Goal: Find contact information: Find contact information

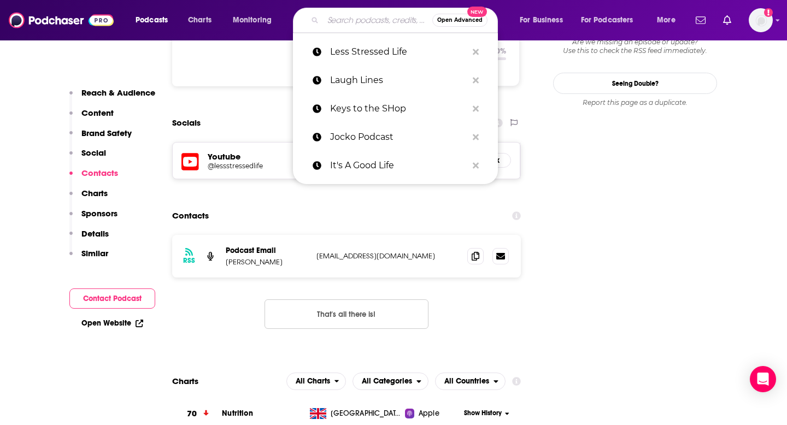
type input "Let's Talk Brain Health"
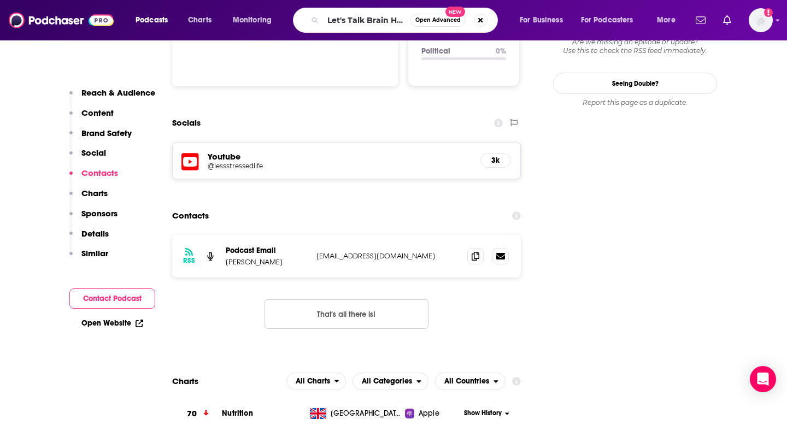
scroll to position [0, 14]
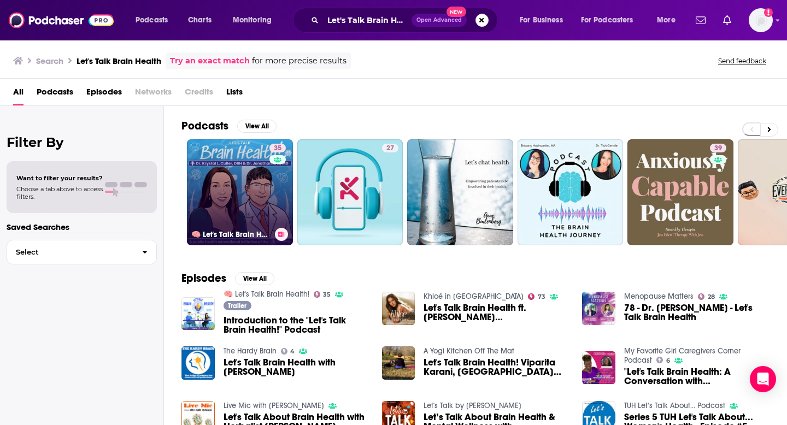
click at [247, 184] on link "35 🧠 Let's Talk Brain Health!" at bounding box center [240, 192] width 106 height 106
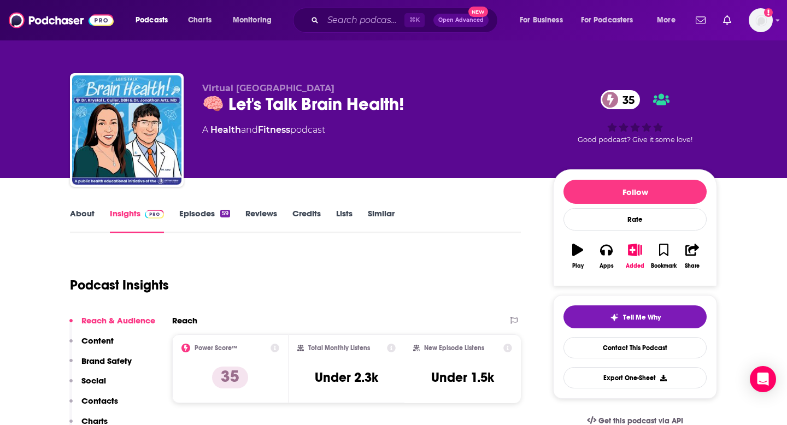
click at [98, 402] on p "Contacts" at bounding box center [99, 401] width 37 height 10
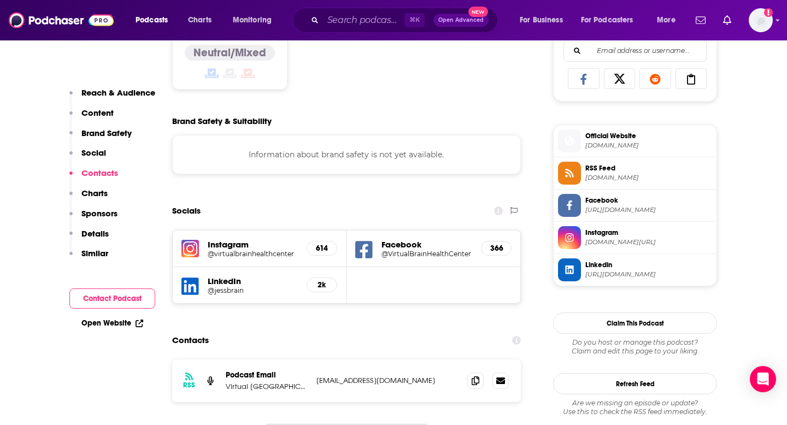
scroll to position [894, 0]
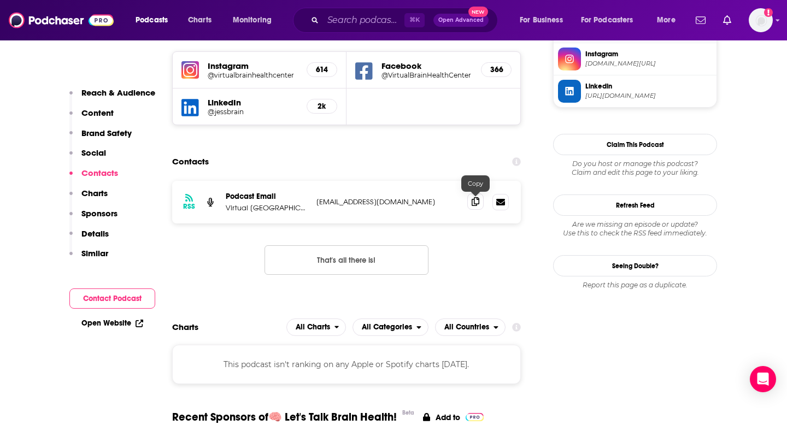
click at [474, 201] on icon at bounding box center [476, 201] width 8 height 9
click at [354, 30] on div "⌘ K Open Advanced New" at bounding box center [395, 20] width 205 height 25
click at [352, 13] on input "Search podcasts, credits, & more..." at bounding box center [363, 19] width 81 height 17
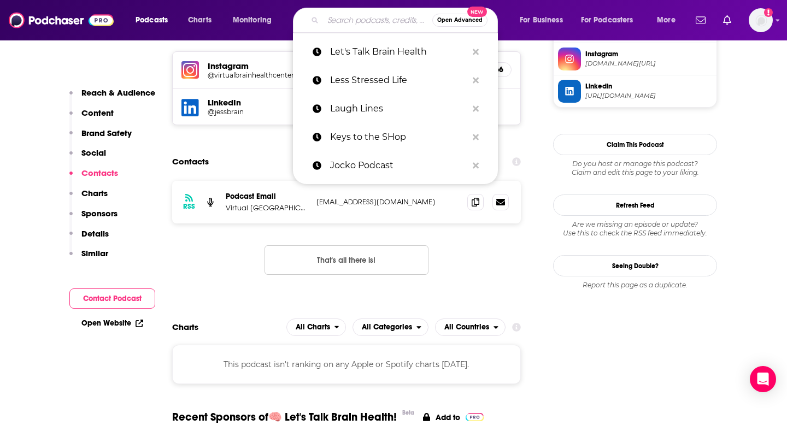
paste input "Let's Talk Business"
type input "Let's Talk Business"
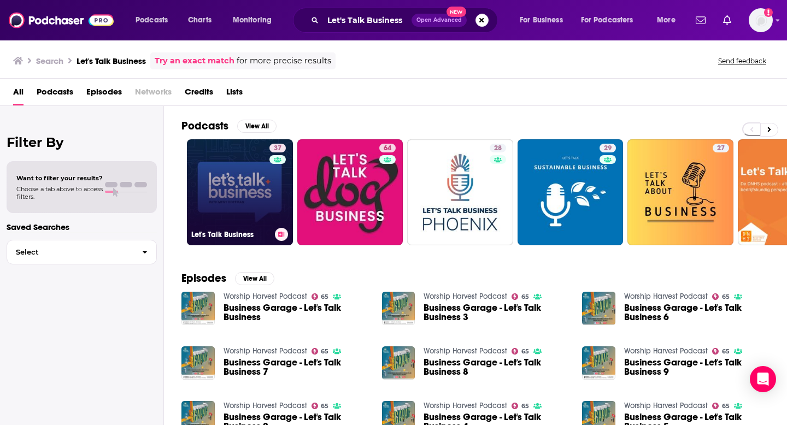
click at [236, 194] on link "37 Let's Talk Business" at bounding box center [240, 192] width 106 height 106
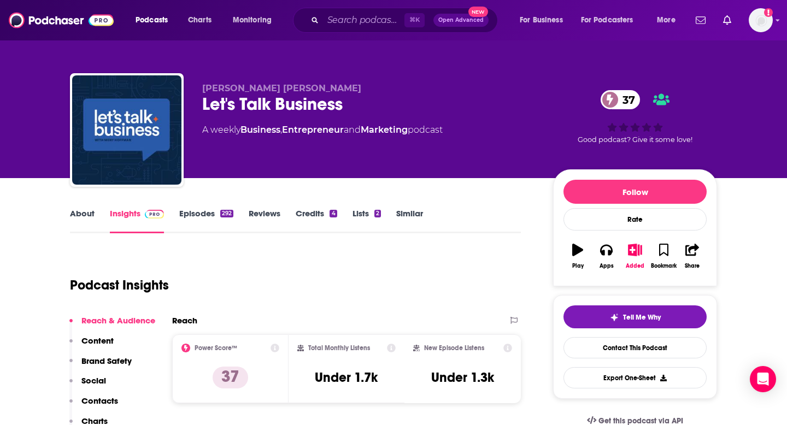
scroll to position [34, 0]
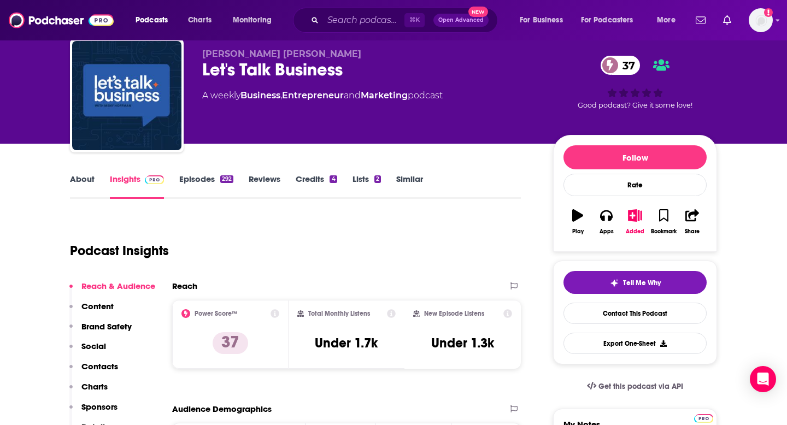
click at [95, 366] on p "Contacts" at bounding box center [99, 366] width 37 height 10
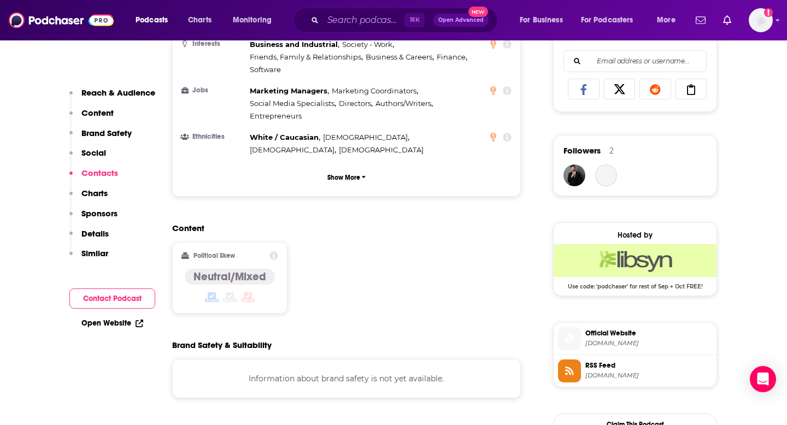
scroll to position [995, 0]
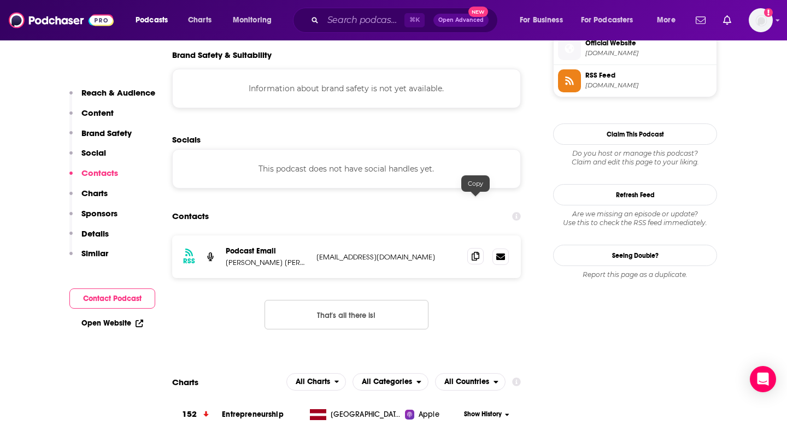
click at [472, 252] on icon at bounding box center [476, 256] width 8 height 9
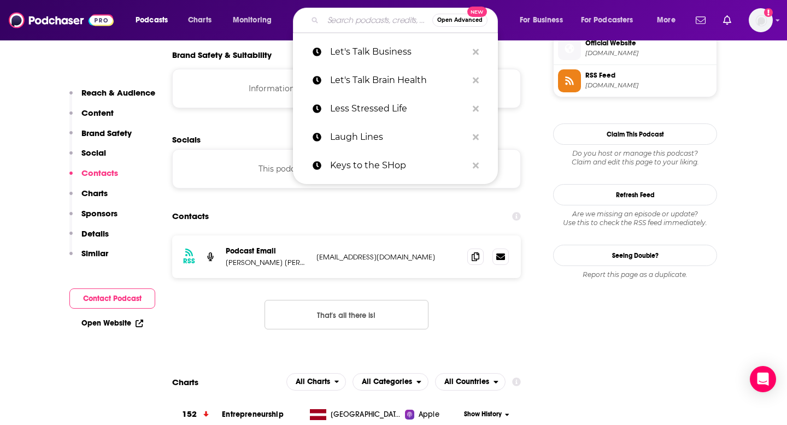
click at [339, 27] on input "Search podcasts, credits, & more..." at bounding box center [377, 19] width 109 height 17
paste input "Life Coaching with [PERSON_NAME]"
type input "Life Coaching with [PERSON_NAME]"
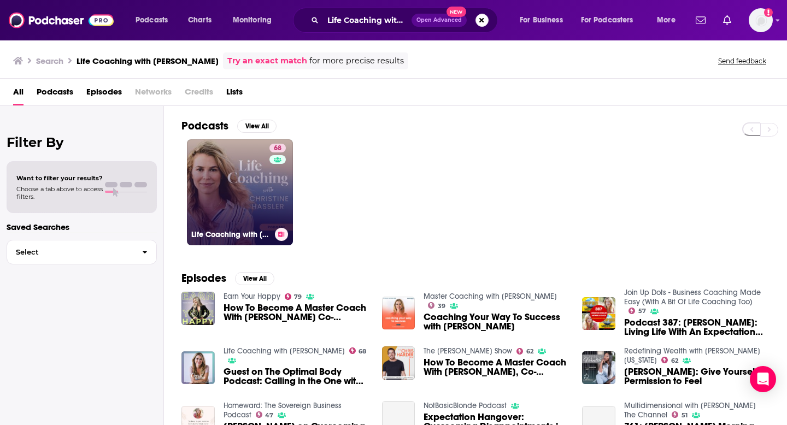
click at [241, 194] on link "68 Life Coaching with [PERSON_NAME]" at bounding box center [240, 192] width 106 height 106
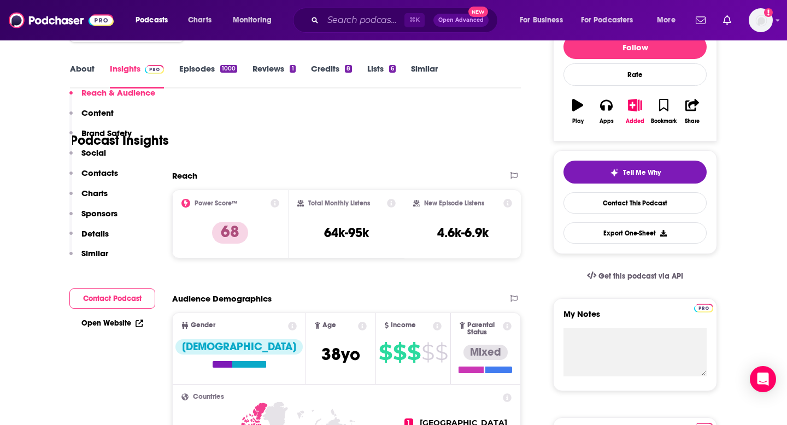
scroll to position [256, 0]
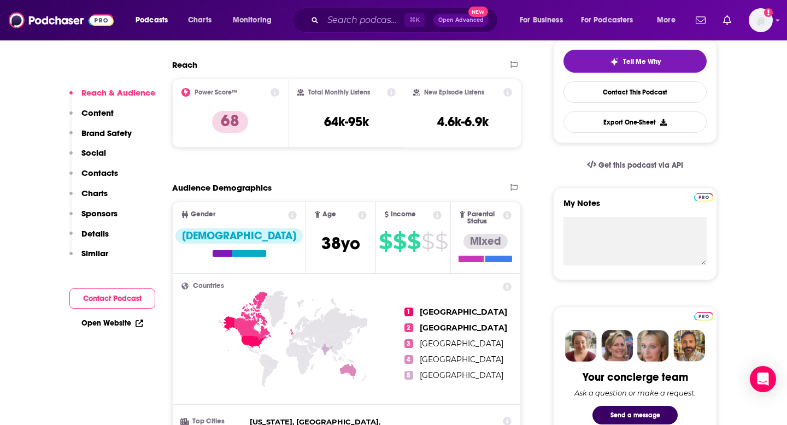
click at [95, 172] on p "Contacts" at bounding box center [99, 173] width 37 height 10
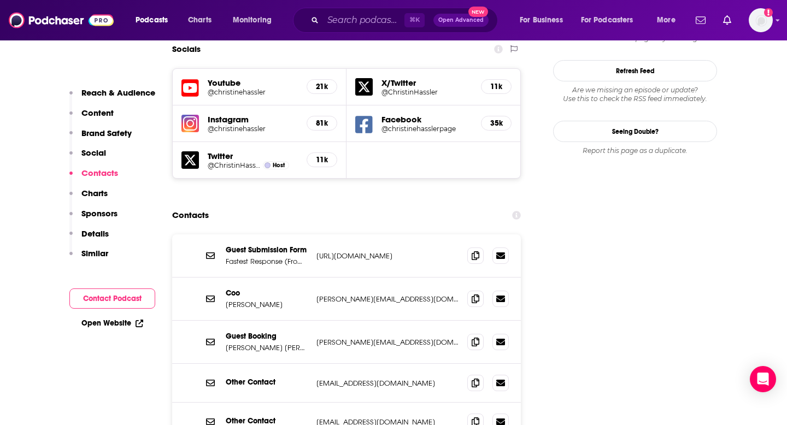
scroll to position [1250, 0]
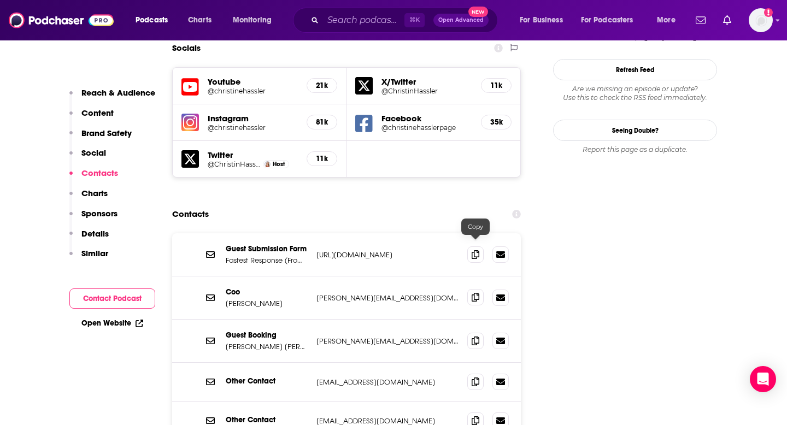
click at [471, 289] on span at bounding box center [475, 297] width 16 height 16
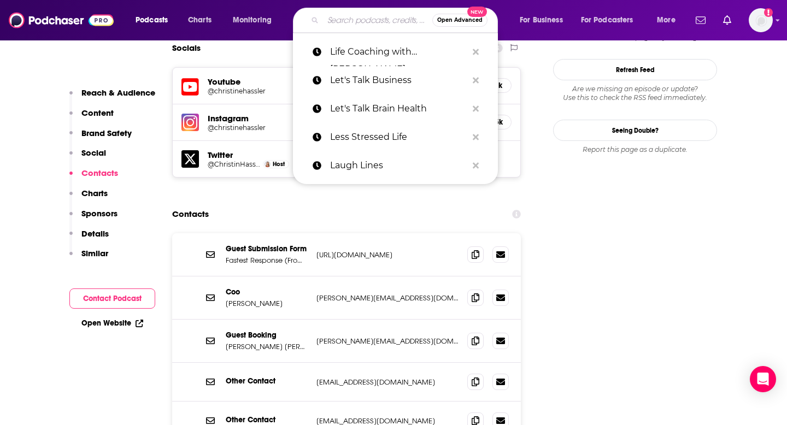
click at [351, 20] on input "Search podcasts, credits, & more..." at bounding box center [377, 19] width 109 height 17
paste input "Life, Money, & Love"
type input "Life, Money, & Love"
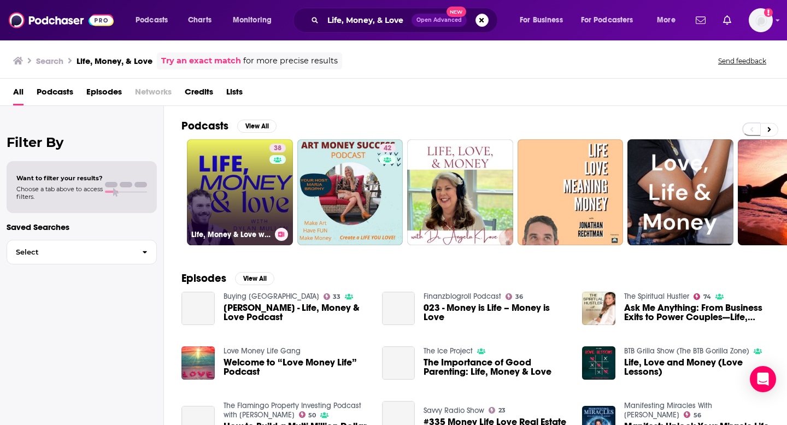
click at [247, 181] on link "38 Life, Money & Love with [PERSON_NAME]" at bounding box center [240, 192] width 106 height 106
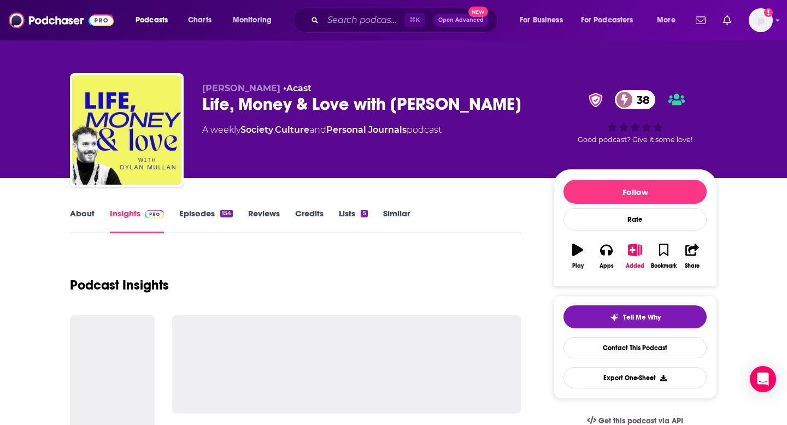
scroll to position [71, 0]
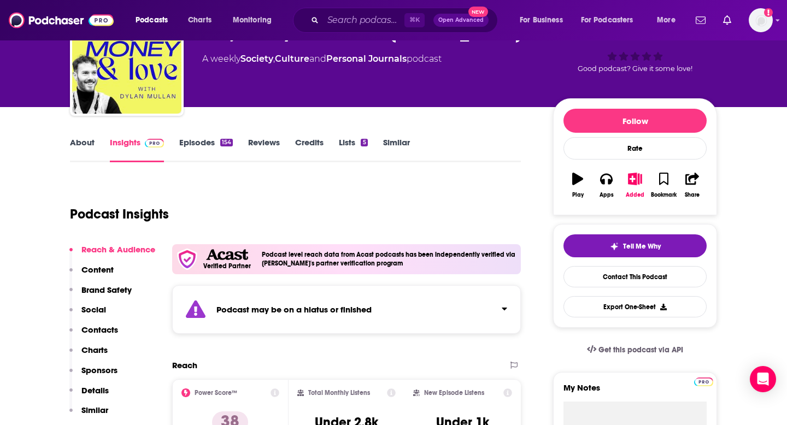
click at [116, 325] on p "Contacts" at bounding box center [99, 330] width 37 height 10
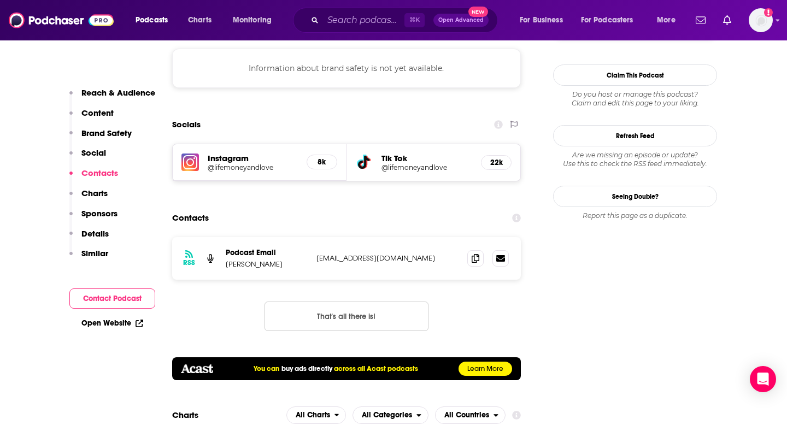
scroll to position [1120, 0]
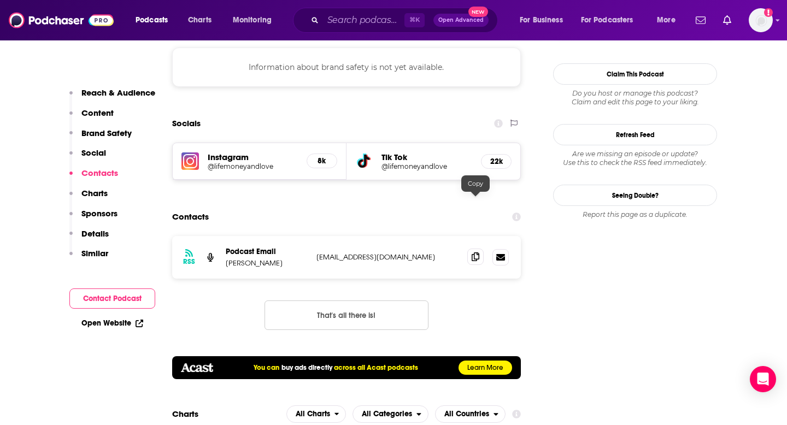
click at [479, 253] on icon at bounding box center [476, 257] width 8 height 9
click at [371, 25] on input "Search podcasts, credits, & more..." at bounding box center [363, 19] width 81 height 17
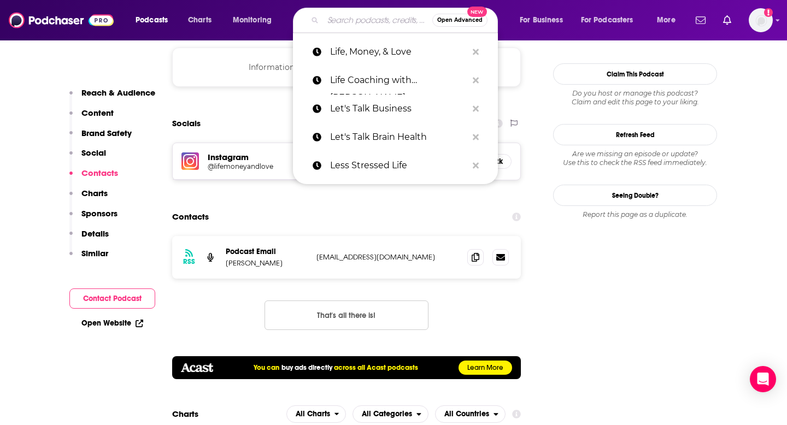
paste input "Live Well Be Well"
type input "Live Well Be Well"
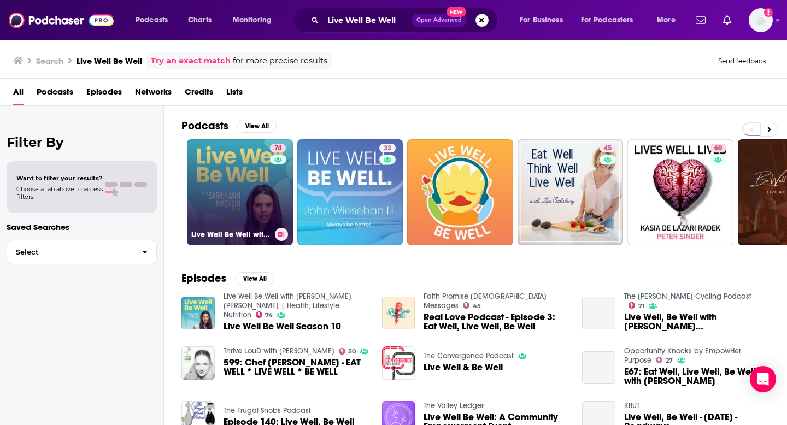
click at [244, 204] on link "74 Live Well Be Well with [PERSON_NAME] [PERSON_NAME] | Health, Lifestyle, Nutr…" at bounding box center [240, 192] width 106 height 106
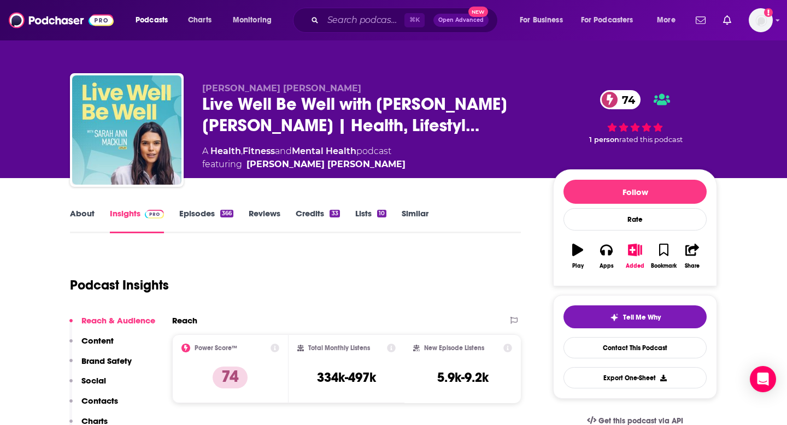
click at [100, 402] on p "Contacts" at bounding box center [99, 401] width 37 height 10
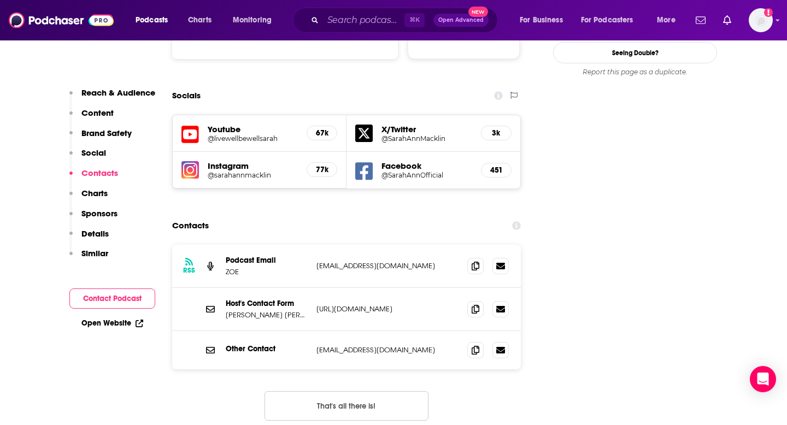
scroll to position [1250, 0]
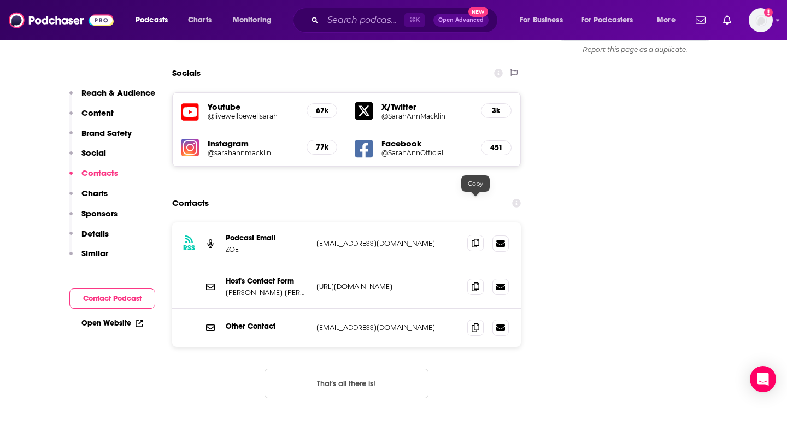
click at [473, 239] on icon at bounding box center [476, 243] width 8 height 9
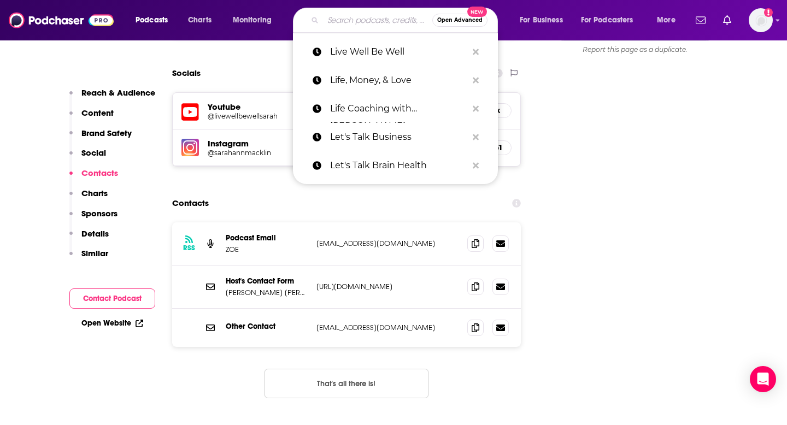
click at [349, 22] on input "Search podcasts, credits, & more..." at bounding box center [377, 19] width 109 height 17
paste input "Living Wholehearted"
type input "Living Wholehearted"
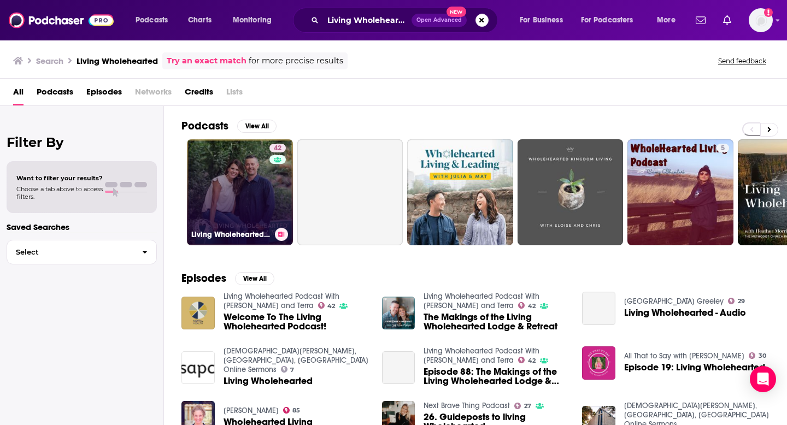
click at [237, 194] on link "42 Living Wholehearted Podcast With [PERSON_NAME] and Terra" at bounding box center [240, 192] width 106 height 106
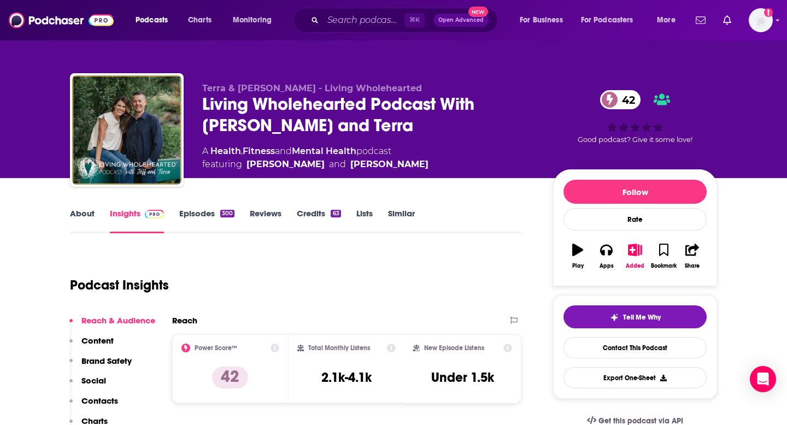
click at [102, 405] on p "Contacts" at bounding box center [99, 401] width 37 height 10
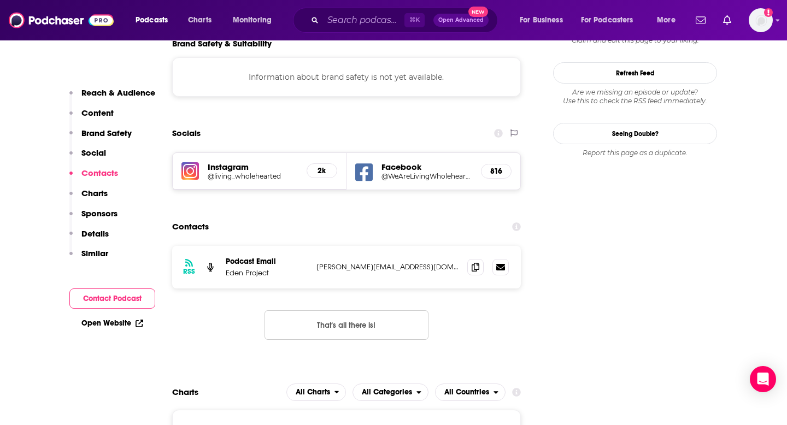
scroll to position [1004, 0]
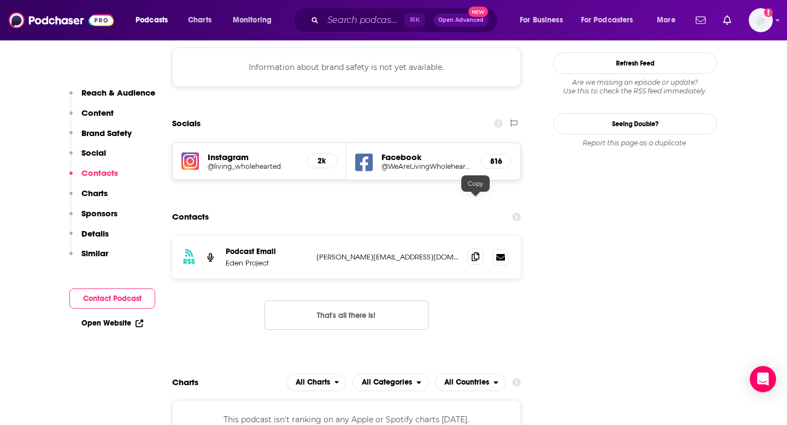
click at [472, 249] on span at bounding box center [475, 257] width 16 height 16
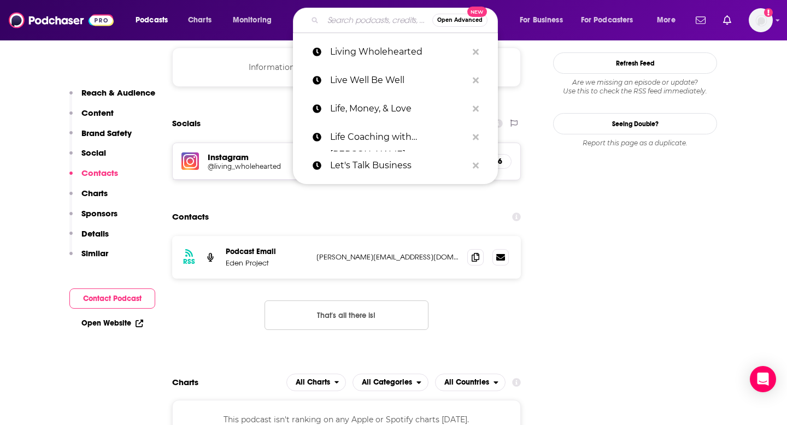
click at [351, 21] on input "Search podcasts, credits, & more..." at bounding box center [377, 19] width 109 height 17
paste input "Maintenance Phase"
type input "Maintenance Phase"
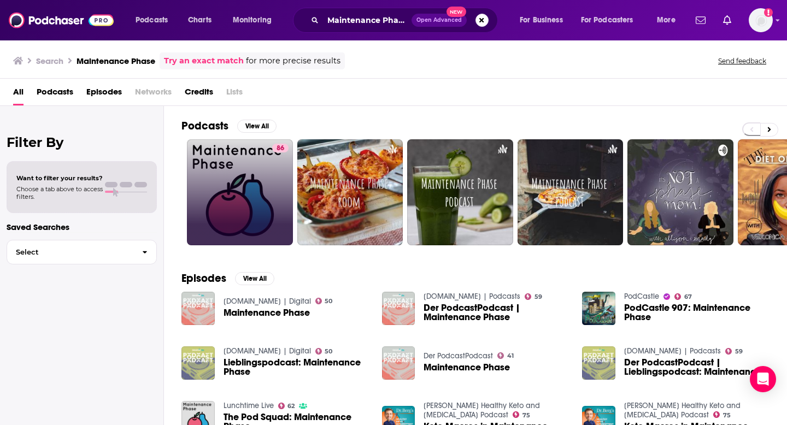
click at [273, 168] on div "86" at bounding box center [280, 192] width 16 height 97
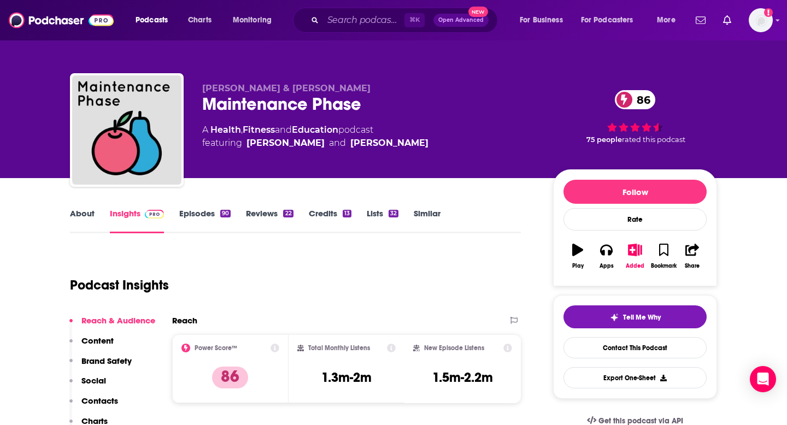
click at [112, 403] on p "Contacts" at bounding box center [99, 401] width 37 height 10
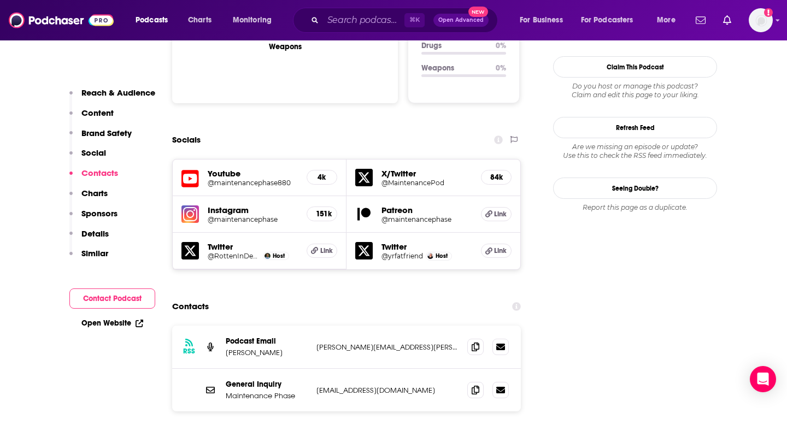
scroll to position [1263, 0]
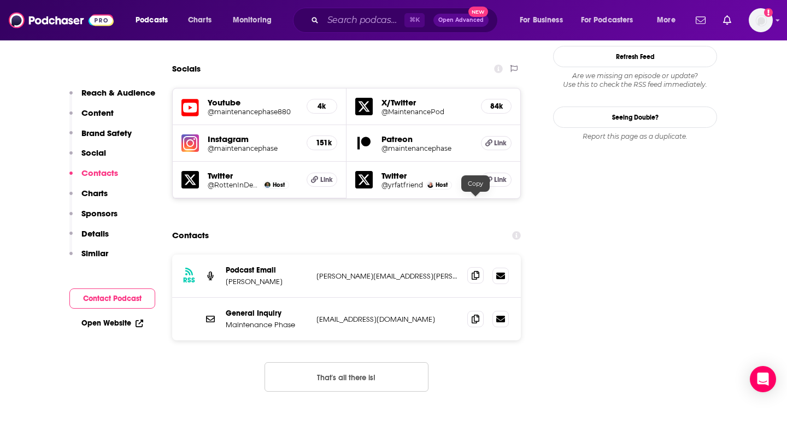
click at [478, 271] on icon at bounding box center [476, 275] width 8 height 9
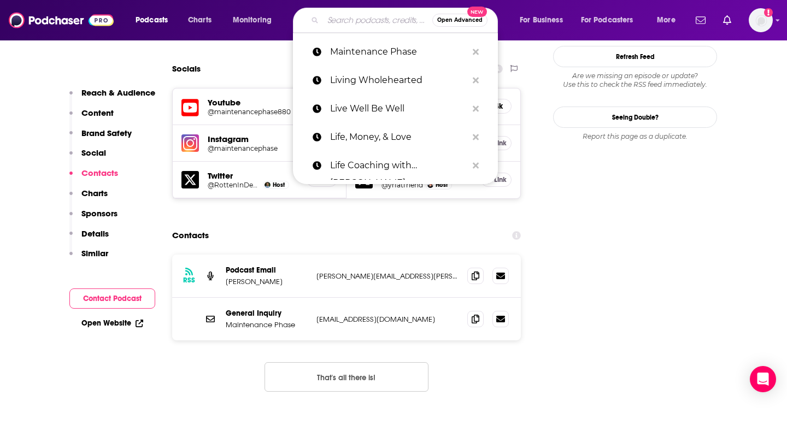
click at [386, 19] on input "Search podcasts, credits, & more..." at bounding box center [377, 19] width 109 height 17
paste input "Making Space with [PERSON_NAME]"
type input "Making Space with [PERSON_NAME]"
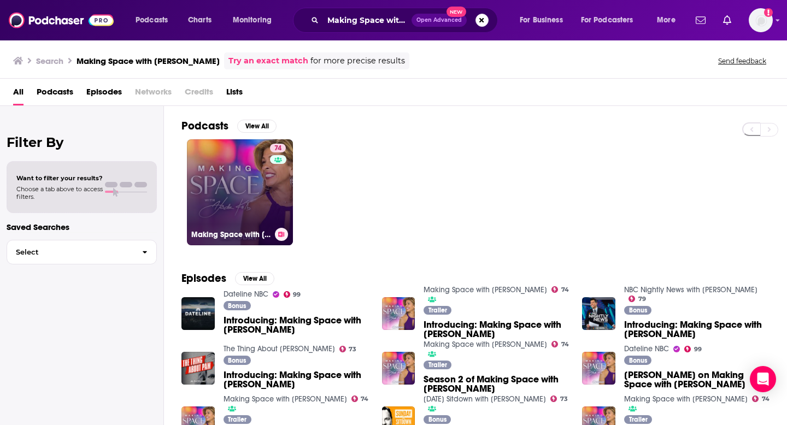
click at [234, 206] on link "74 Making Space with [PERSON_NAME]" at bounding box center [240, 192] width 106 height 106
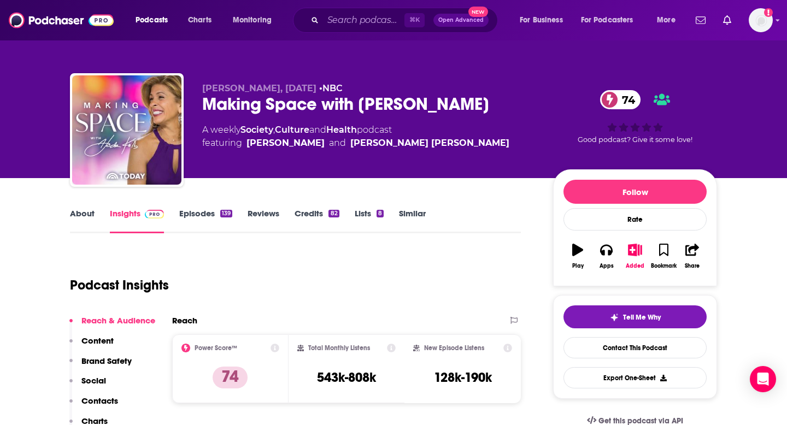
click at [106, 401] on p "Contacts" at bounding box center [99, 401] width 37 height 10
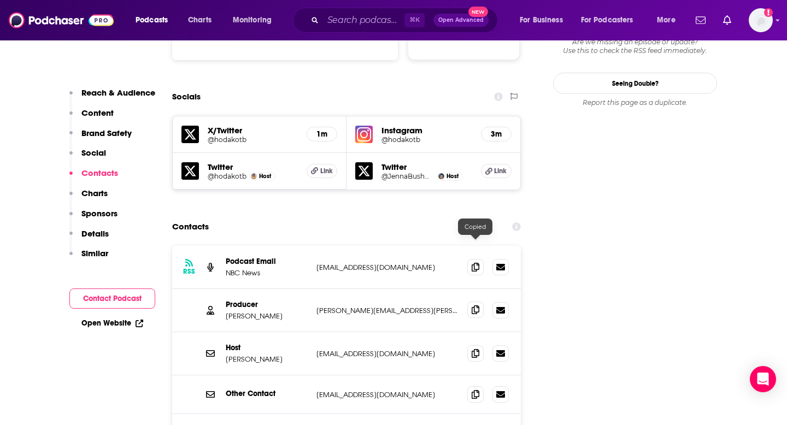
click at [470, 302] on span at bounding box center [475, 310] width 16 height 16
click at [475, 306] on icon at bounding box center [476, 310] width 8 height 9
click at [353, 15] on input "Search podcasts, credits, & more..." at bounding box center [363, 19] width 81 height 17
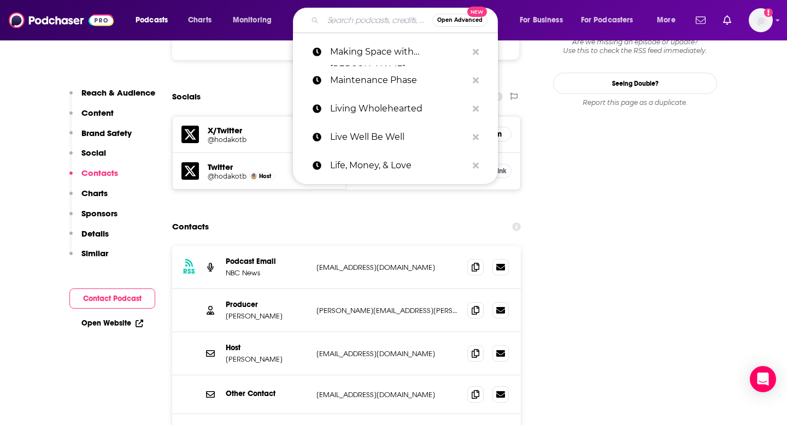
paste input "ManTalks Podcast"
type input "ManTalks Podcast"
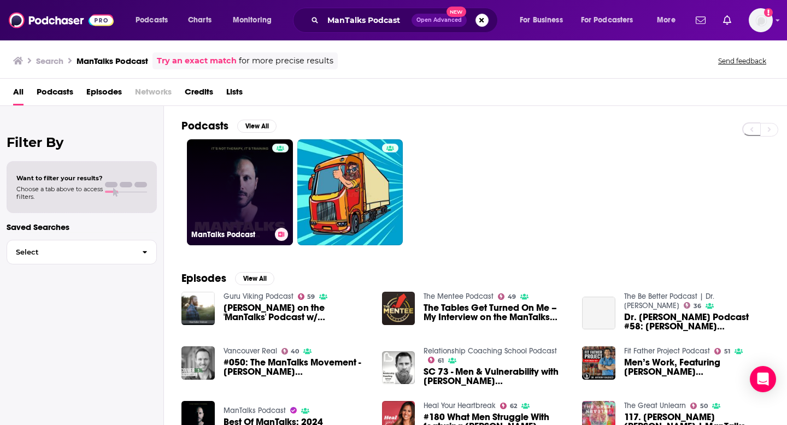
click at [216, 180] on link "ManTalks Podcast" at bounding box center [240, 192] width 106 height 106
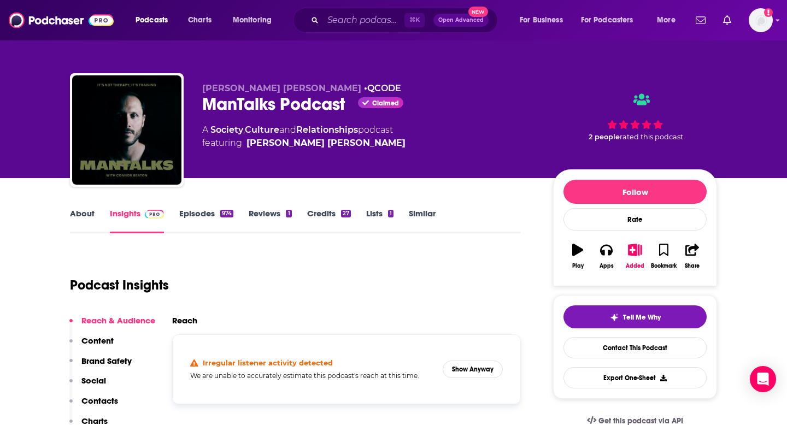
click at [102, 404] on p "Contacts" at bounding box center [99, 401] width 37 height 10
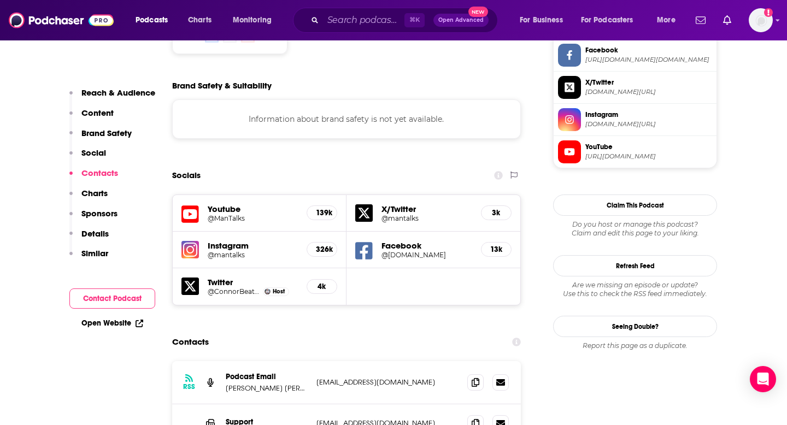
scroll to position [1080, 0]
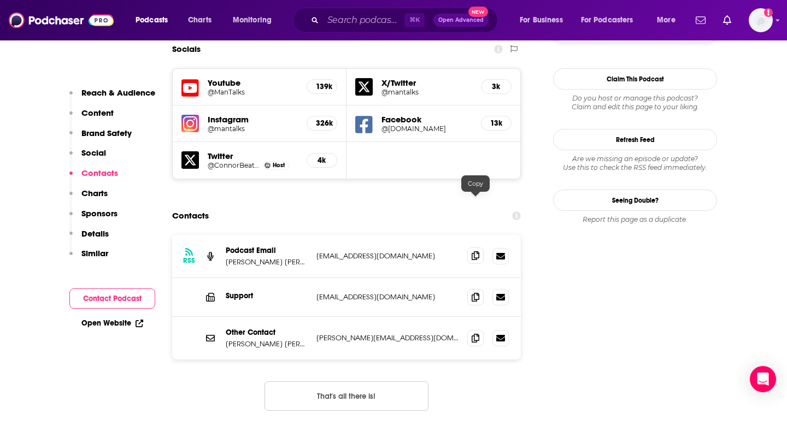
click at [477, 251] on icon at bounding box center [476, 255] width 8 height 9
click at [357, 25] on input "Search podcasts, credits, & more..." at bounding box center [363, 19] width 81 height 17
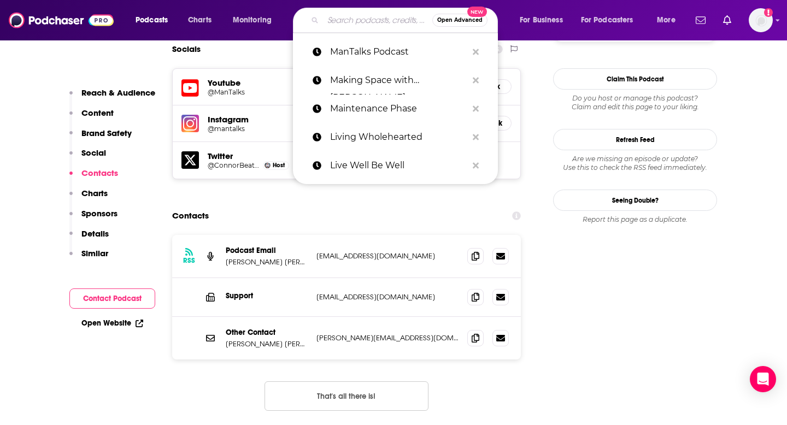
paste input "Masters of Scale"
type input "Masters of Scale"
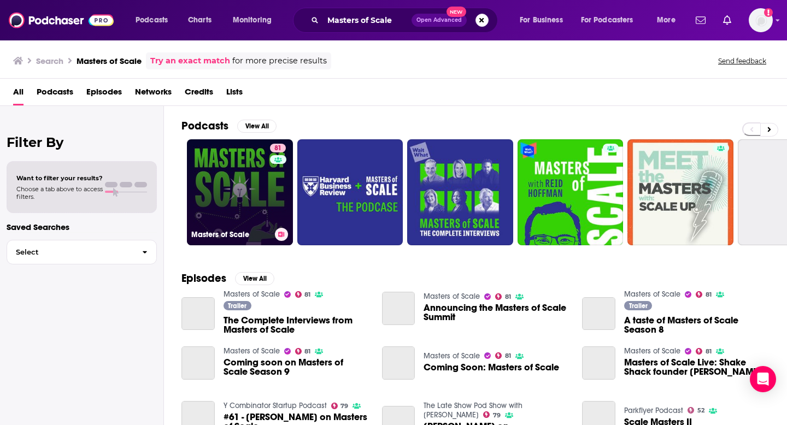
click at [251, 195] on link "81 Masters of Scale" at bounding box center [240, 192] width 106 height 106
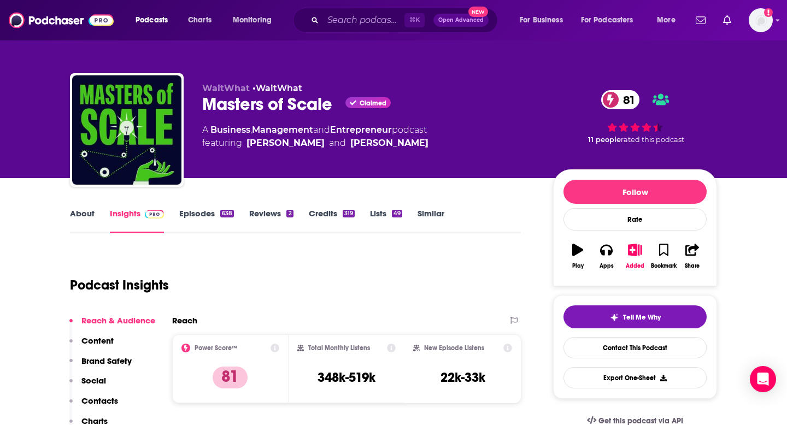
click at [101, 400] on p "Contacts" at bounding box center [99, 401] width 37 height 10
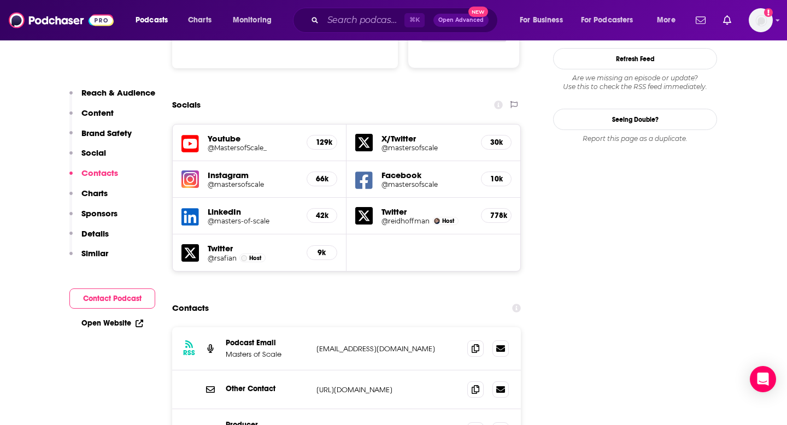
scroll to position [1288, 0]
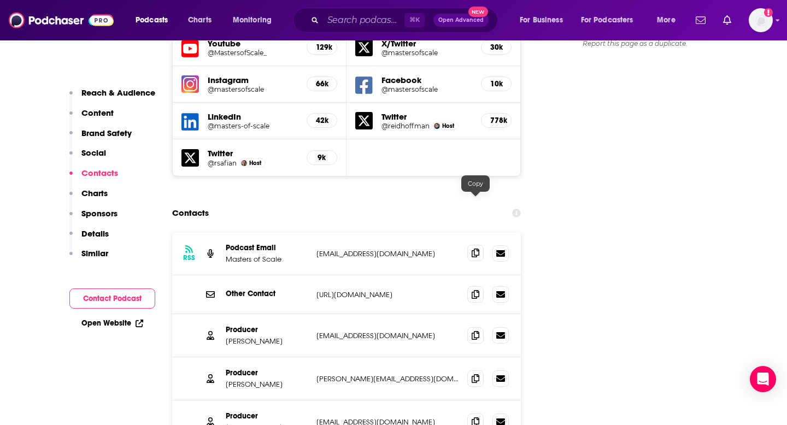
click at [476, 249] on icon at bounding box center [476, 253] width 8 height 9
click at [474, 331] on icon at bounding box center [476, 335] width 8 height 9
click at [384, 17] on input "Search podcasts, credits, & more..." at bounding box center [363, 19] width 81 height 17
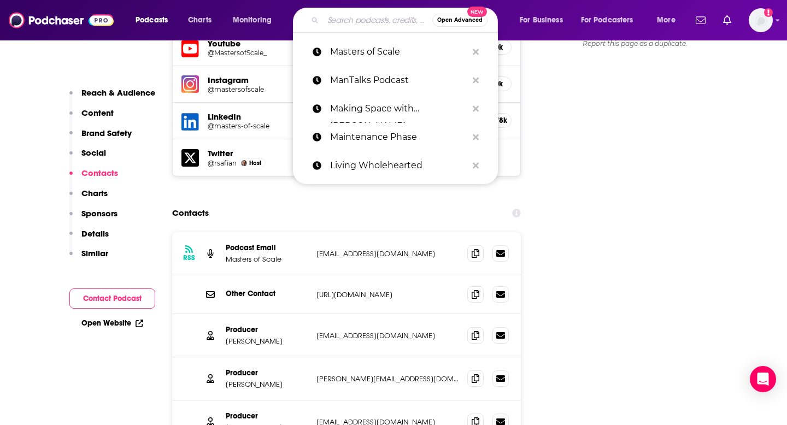
paste input "Men Working"
type input "Men Working"
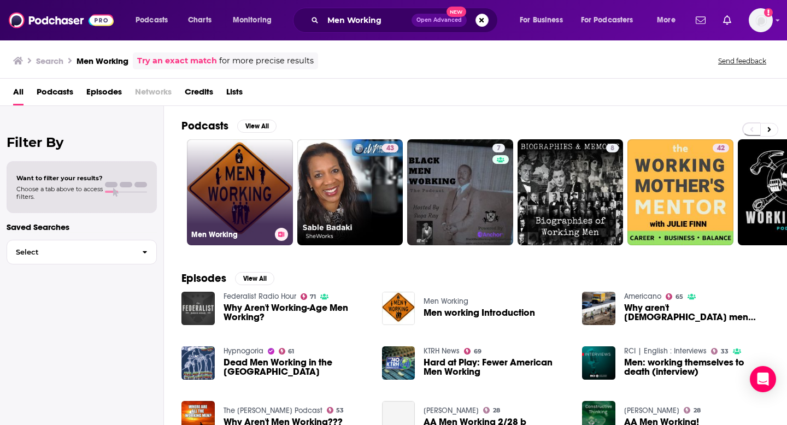
click at [237, 190] on link "Men Working" at bounding box center [240, 192] width 106 height 106
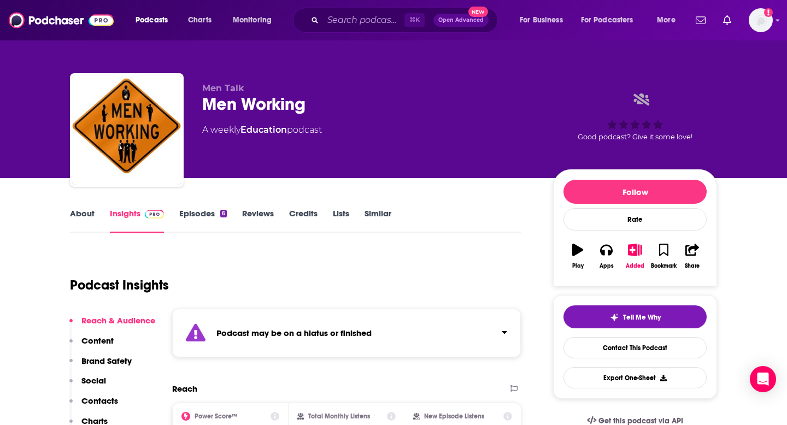
click at [102, 401] on p "Contacts" at bounding box center [99, 401] width 37 height 10
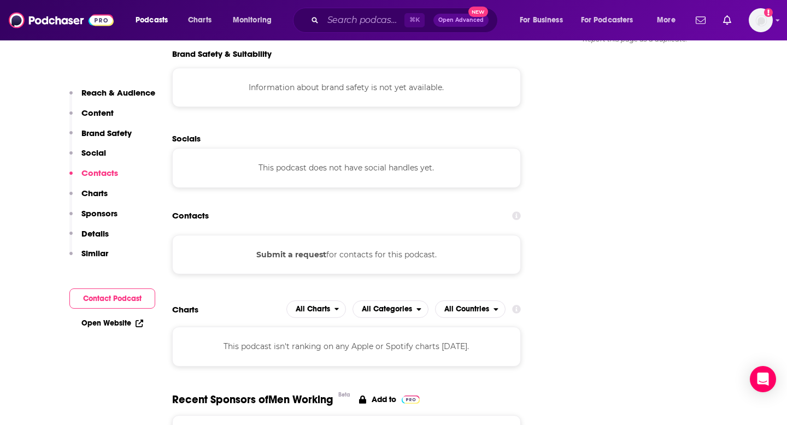
scroll to position [1048, 0]
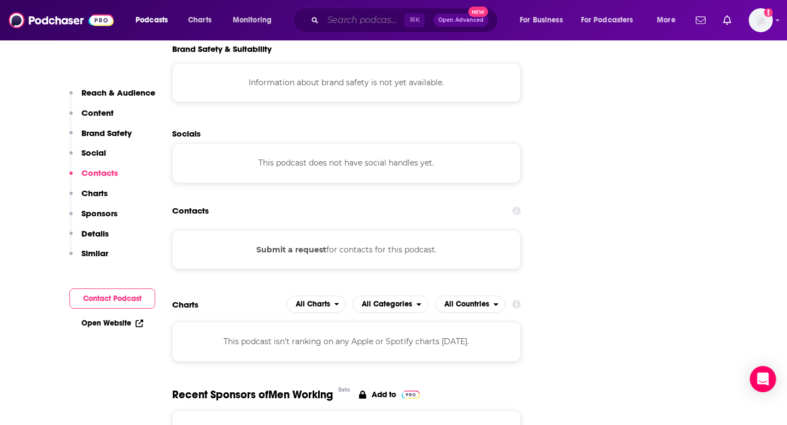
click at [348, 26] on input "Search podcasts, credits, & more..." at bounding box center [363, 19] width 81 height 17
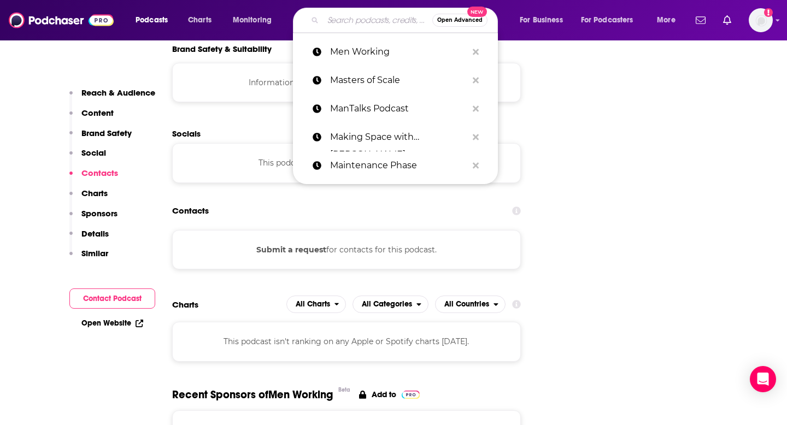
paste input "Men's Health Podcast"
type input "Men's Health Podcast"
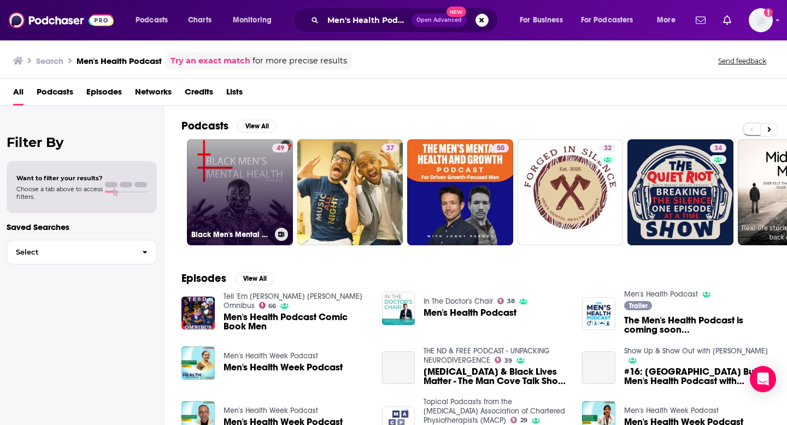
click at [246, 203] on link "49 Black Men's Mental Health Podcast" at bounding box center [240, 192] width 106 height 106
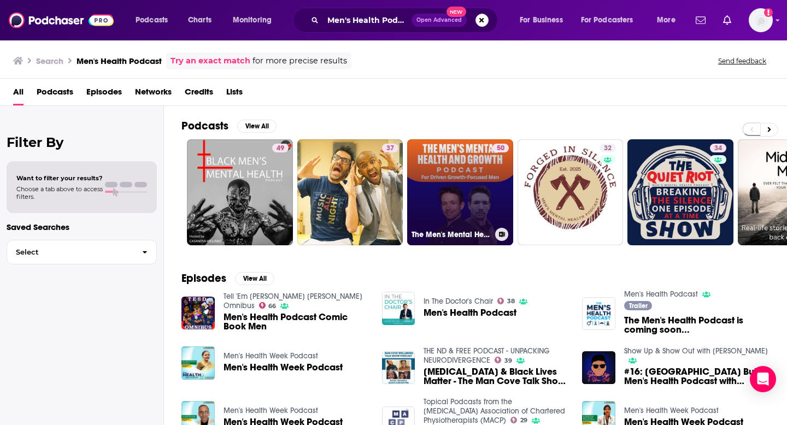
click at [467, 198] on link "50 The Men's Mental Health Podcast: For Driven Growth-Focused Men" at bounding box center [460, 192] width 106 height 106
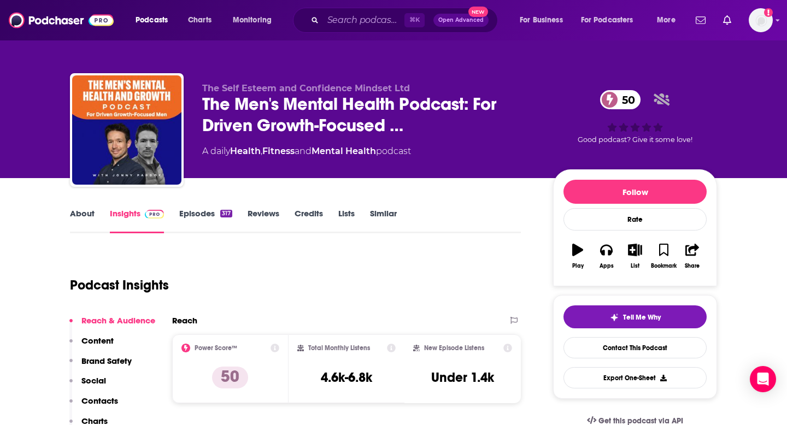
click at [98, 400] on p "Contacts" at bounding box center [99, 401] width 37 height 10
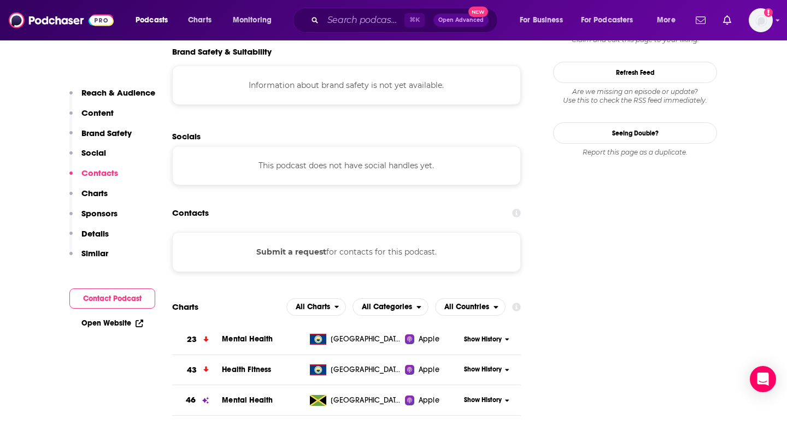
scroll to position [970, 0]
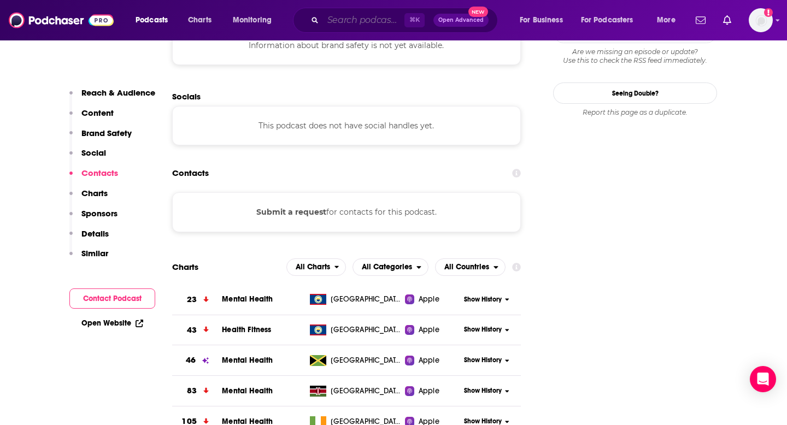
click at [361, 23] on input "Search podcasts, credits, & more..." at bounding box center [363, 19] width 81 height 17
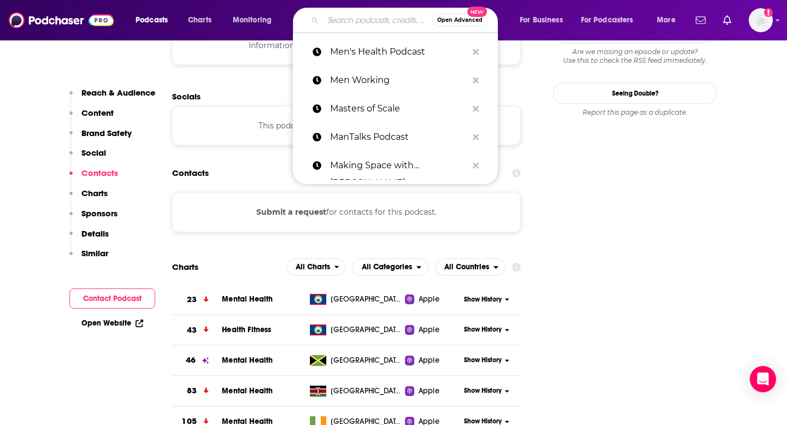
paste input "Men's Health Unscripted"
type input "Men's Health Unscripted"
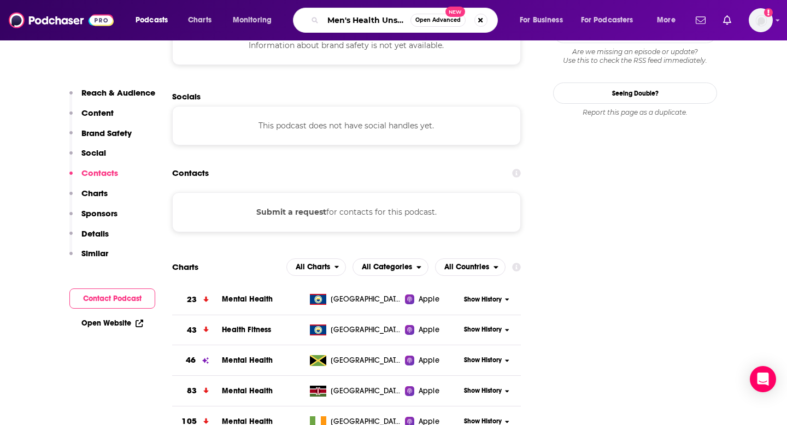
scroll to position [0, 21]
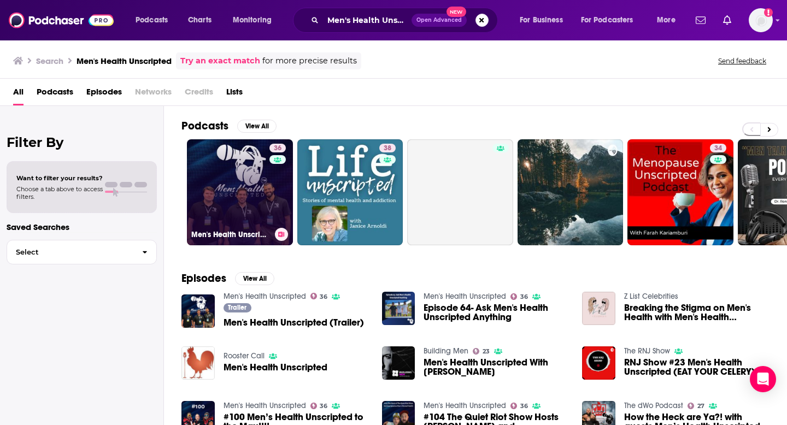
click at [230, 192] on link "36 Men's Health Unscripted" at bounding box center [240, 192] width 106 height 106
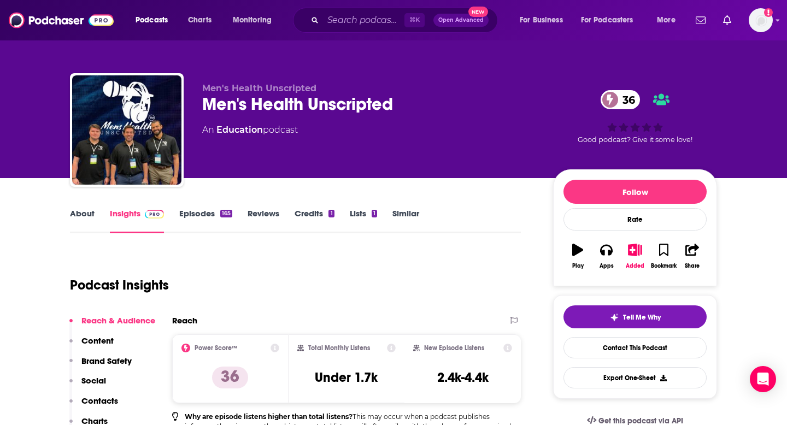
click at [107, 397] on p "Contacts" at bounding box center [99, 401] width 37 height 10
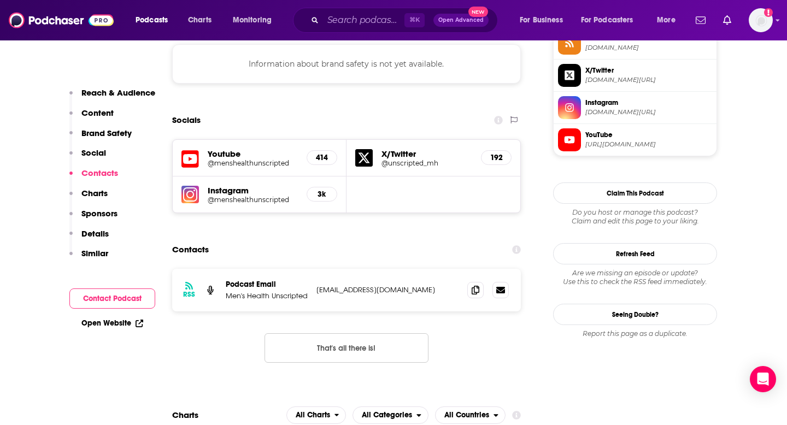
scroll to position [934, 0]
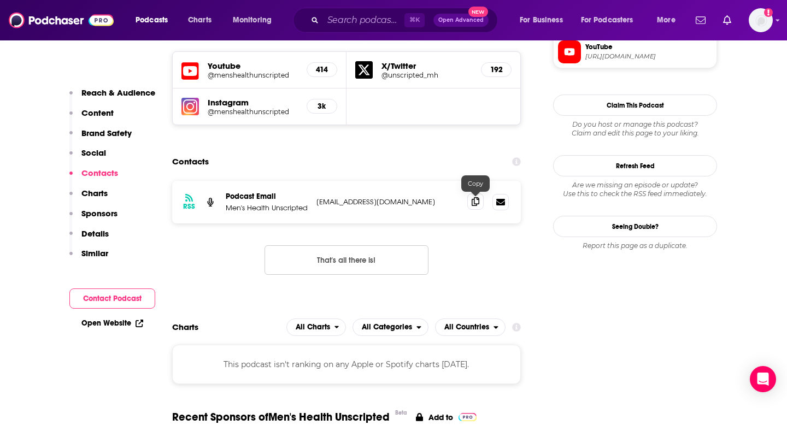
click at [469, 204] on span at bounding box center [475, 202] width 16 height 16
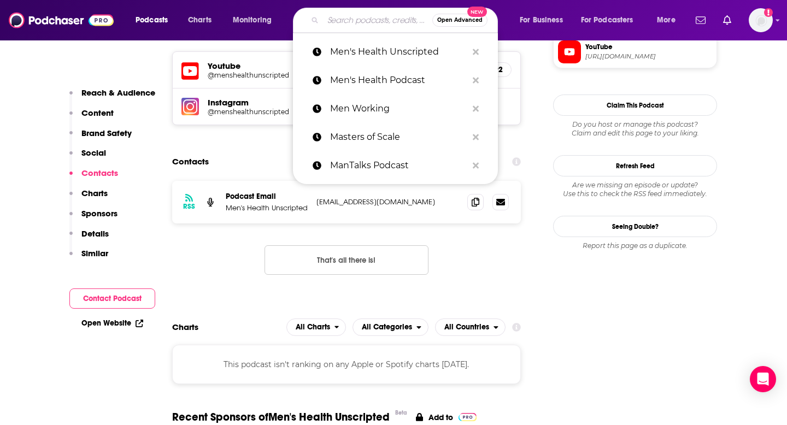
click at [374, 27] on input "Search podcasts, credits, & more..." at bounding box center [377, 19] width 109 height 17
paste input "Men's Mental Health Series"
type input "Men's Mental Health Series"
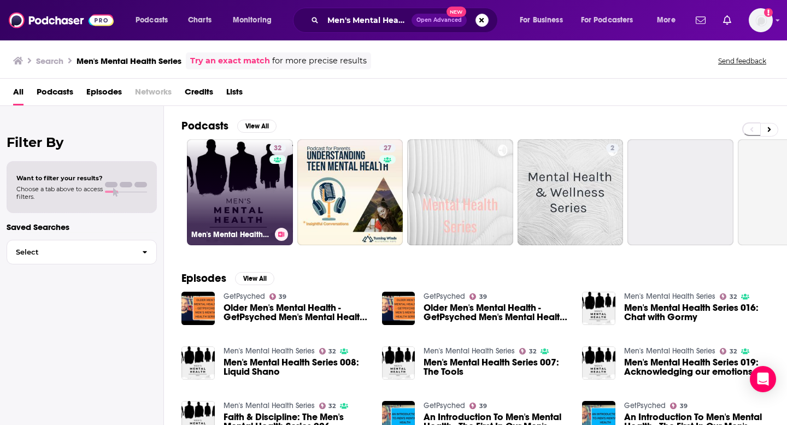
click at [244, 201] on link "32 Men's Mental Health Series" at bounding box center [240, 192] width 106 height 106
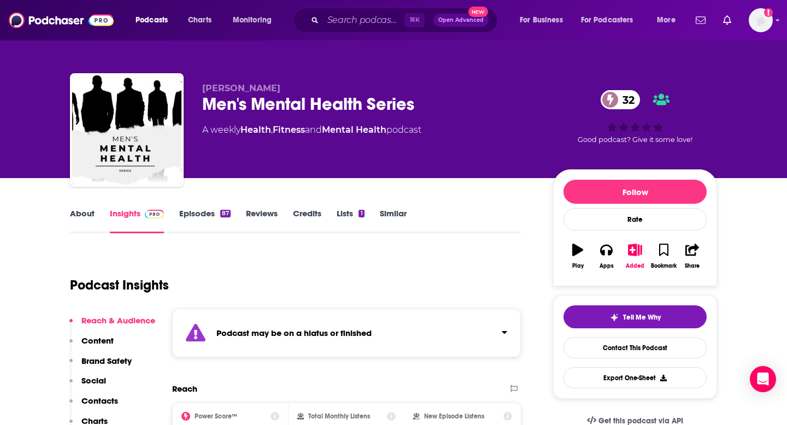
click at [99, 398] on p "Contacts" at bounding box center [99, 401] width 37 height 10
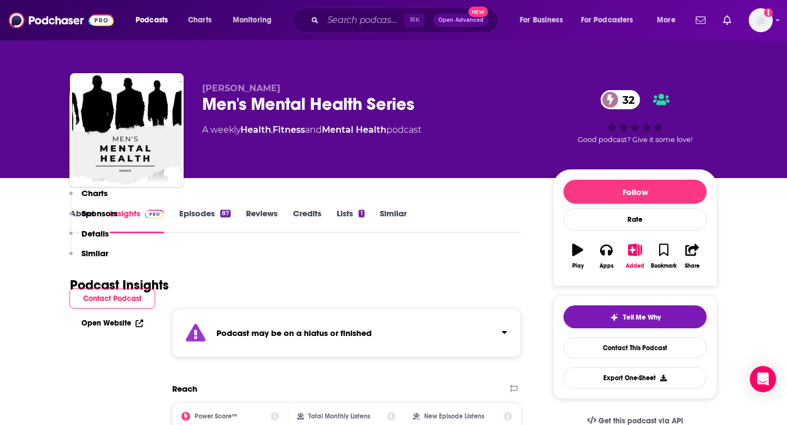
scroll to position [905, 0]
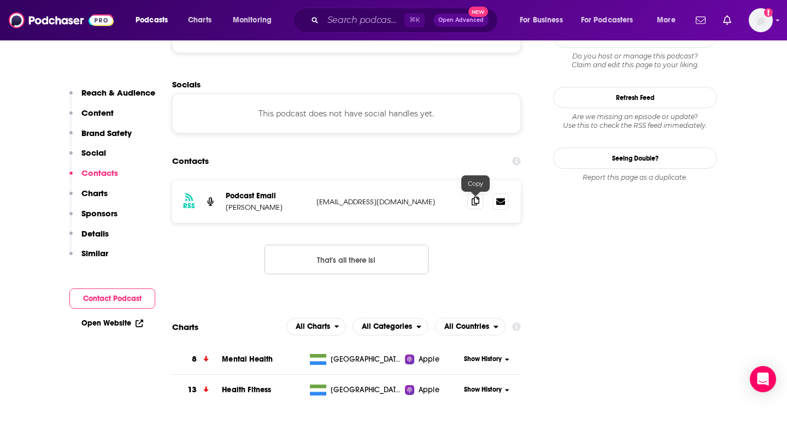
click at [472, 204] on icon at bounding box center [476, 201] width 8 height 9
click at [357, 29] on div "⌘ K Open Advanced New" at bounding box center [395, 20] width 205 height 25
click at [361, 27] on input "Search podcasts, credits, & more..." at bounding box center [363, 19] width 81 height 17
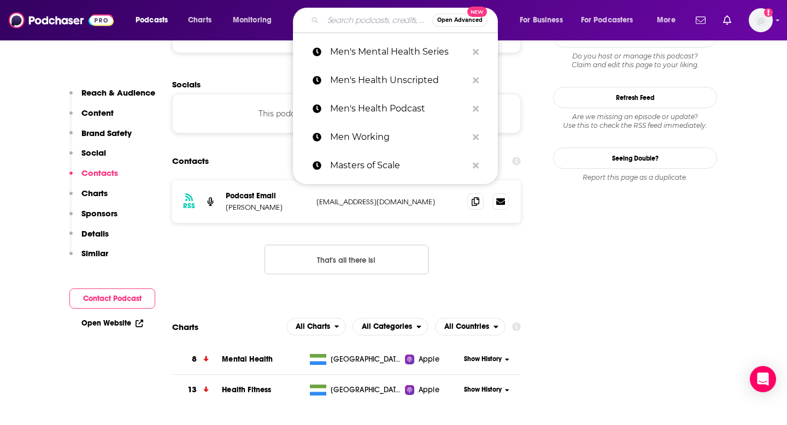
paste input "Mony Ripples Podcast"
type input "Mony Ripples Podcast"
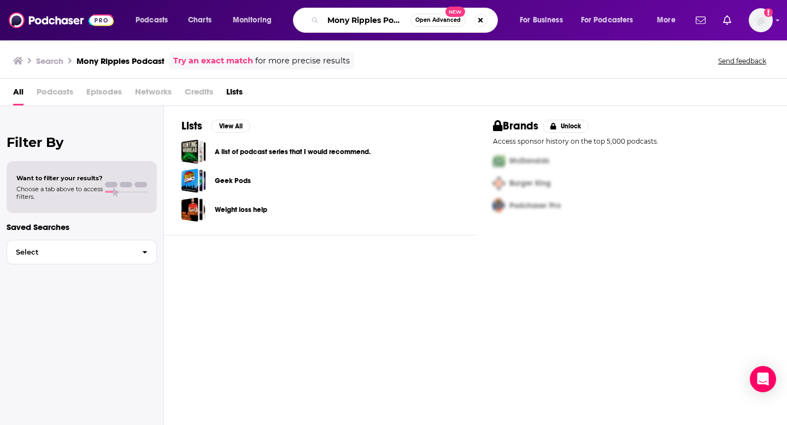
click at [344, 23] on input "Mony Ripples Podcast" at bounding box center [366, 19] width 87 height 17
type input "Money Ripples Podcast"
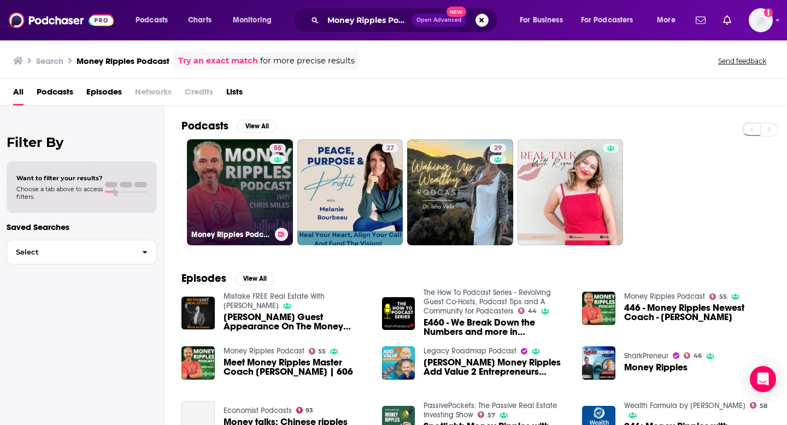
click at [247, 199] on link "55 Money Ripples Podcast" at bounding box center [240, 192] width 106 height 106
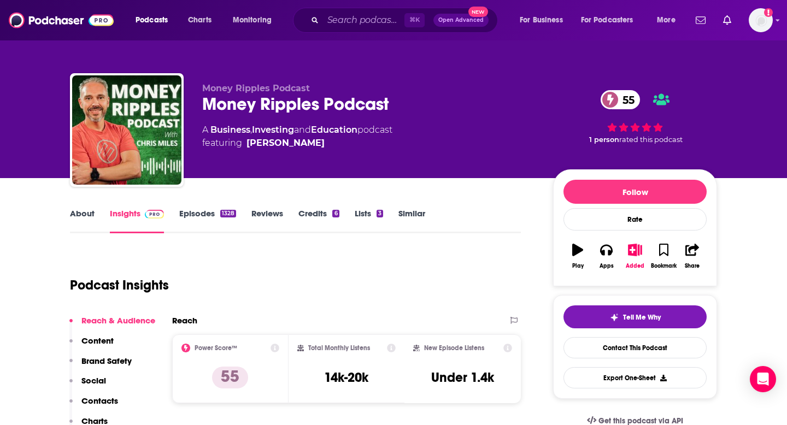
click at [103, 407] on button "Contacts" at bounding box center [93, 406] width 49 height 20
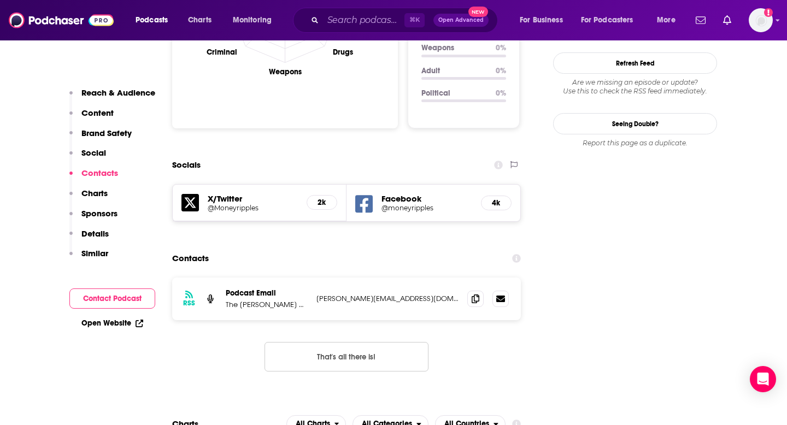
scroll to position [1213, 0]
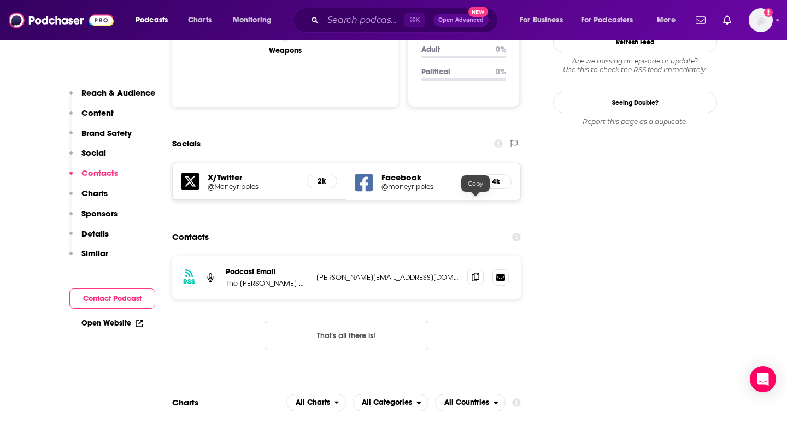
click at [474, 273] on icon at bounding box center [476, 277] width 8 height 9
click at [361, 26] on input "Search podcasts, credits, & more..." at bounding box center [363, 19] width 81 height 17
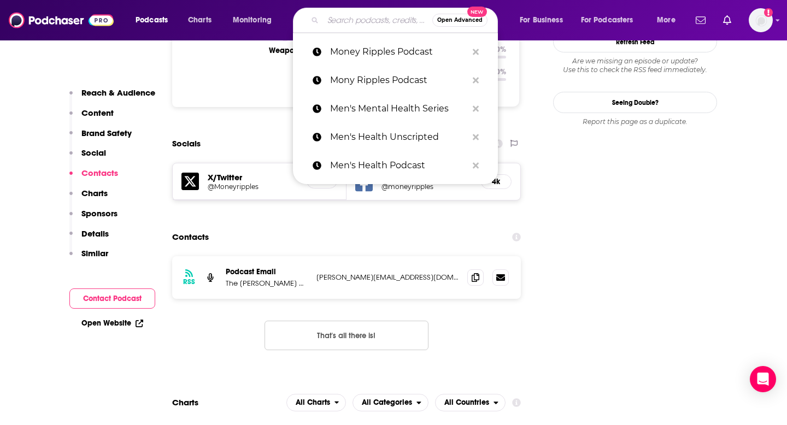
paste input "Motivation with [PERSON_NAME]"
type input "Motivation with [PERSON_NAME]"
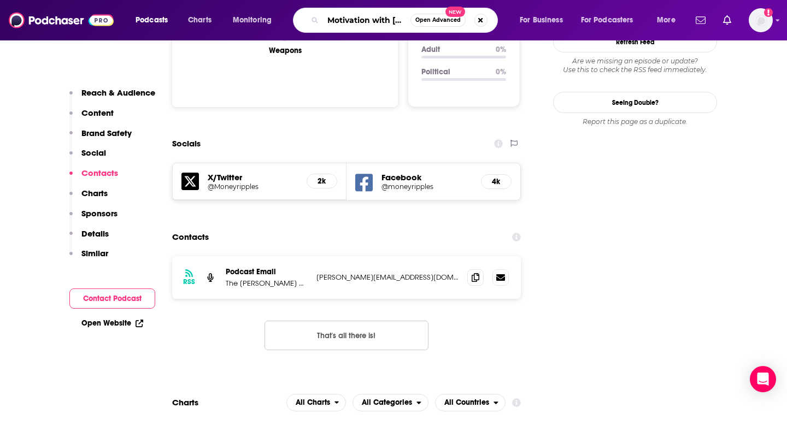
scroll to position [0, 62]
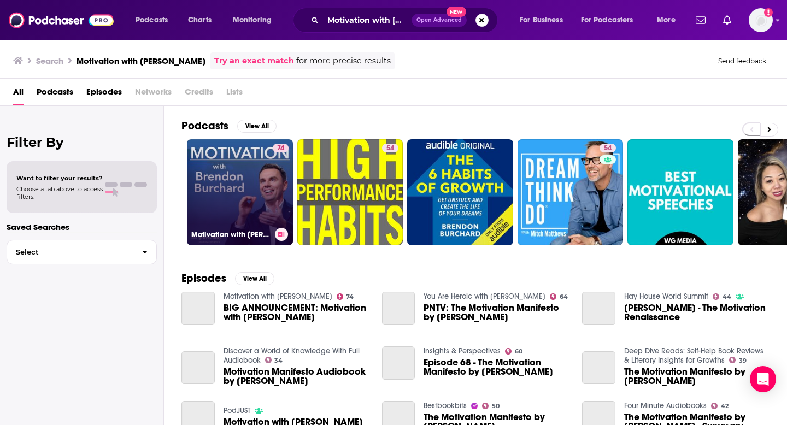
click at [224, 210] on link "74 Motivation with [PERSON_NAME]" at bounding box center [240, 192] width 106 height 106
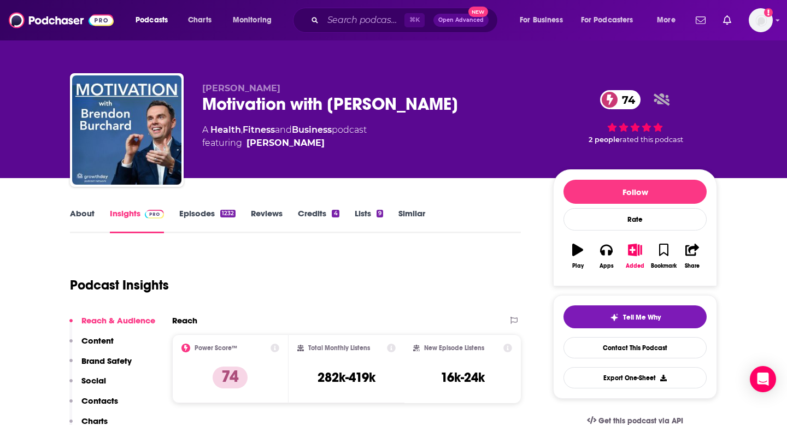
click at [98, 393] on button "Social" at bounding box center [87, 386] width 37 height 20
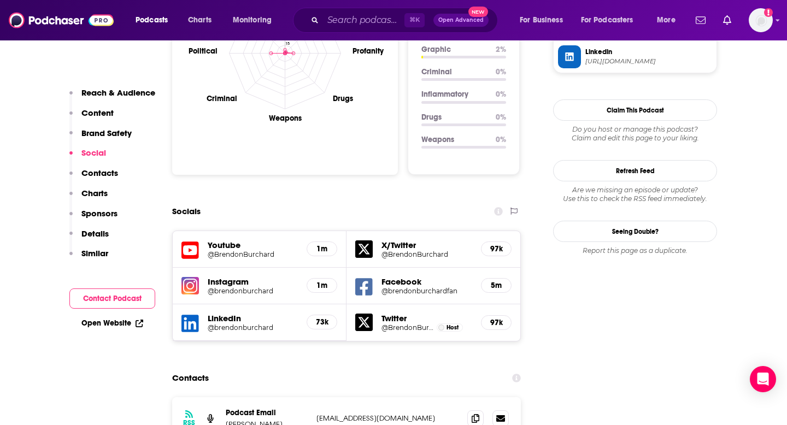
scroll to position [1082, 0]
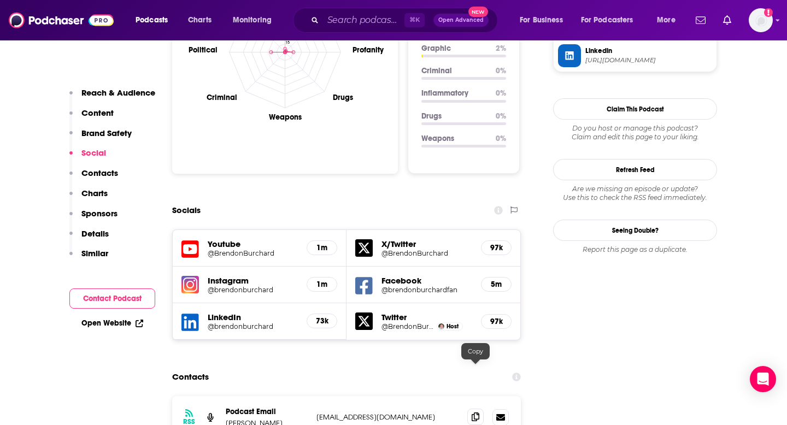
click at [473, 413] on icon at bounding box center [476, 417] width 8 height 9
click at [371, 19] on input "Search podcasts, credits, & more..." at bounding box center [363, 19] width 81 height 17
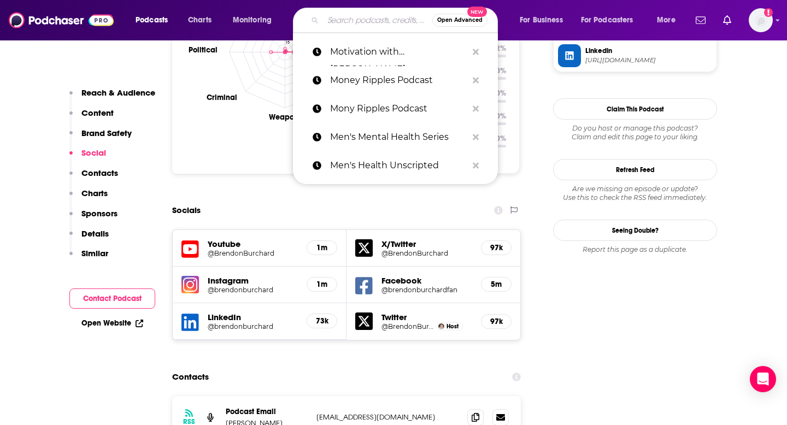
paste input "[PERSON_NAME] Presents"
type input "[PERSON_NAME] Presents"
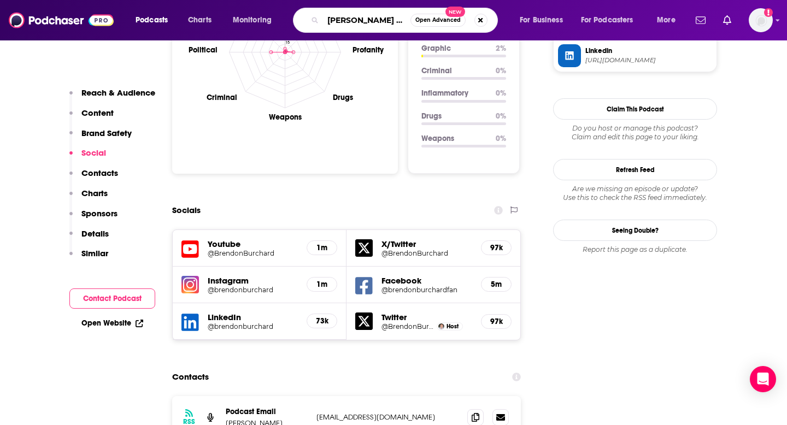
scroll to position [0, 11]
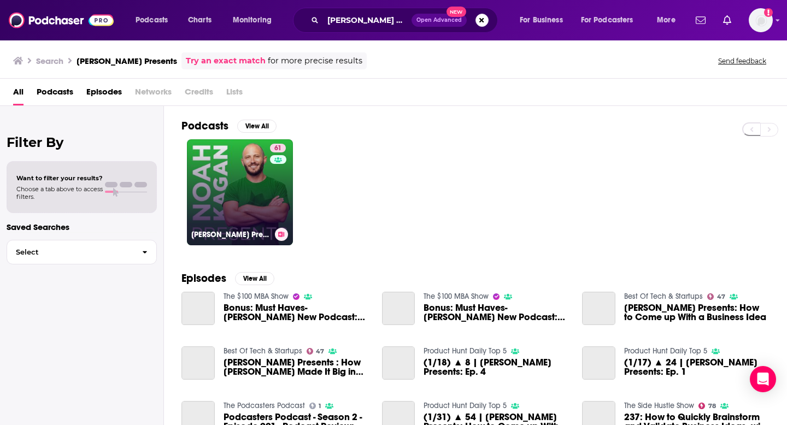
click at [250, 186] on link "61 [PERSON_NAME] Presents" at bounding box center [240, 192] width 106 height 106
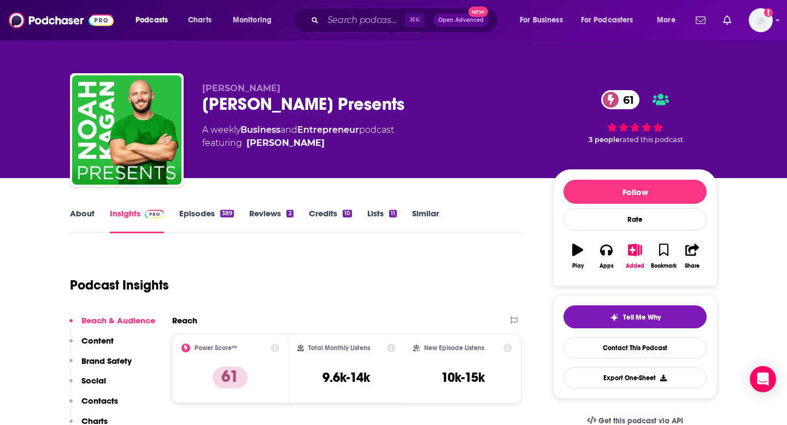
click at [96, 398] on p "Contacts" at bounding box center [99, 401] width 37 height 10
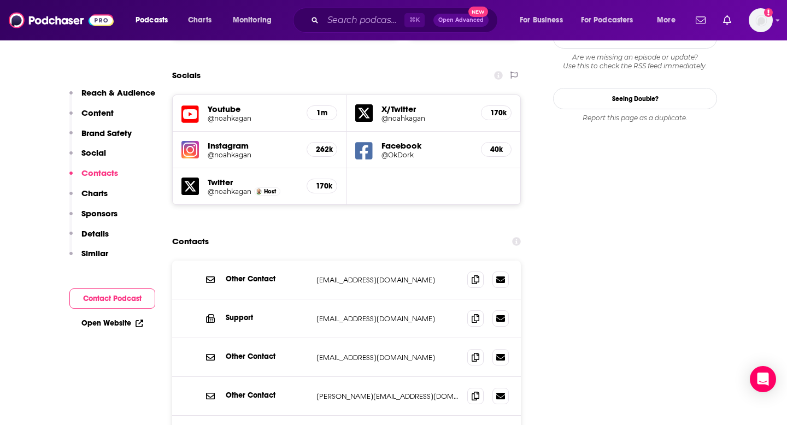
scroll to position [1287, 0]
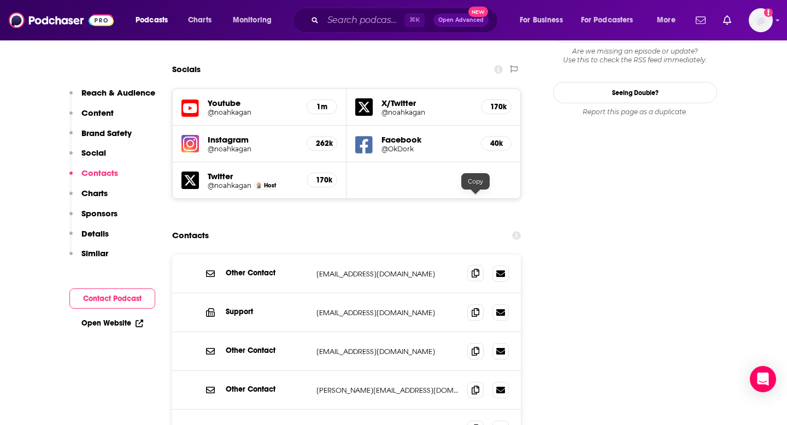
click at [473, 265] on span at bounding box center [475, 273] width 16 height 16
